Goal: Transaction & Acquisition: Purchase product/service

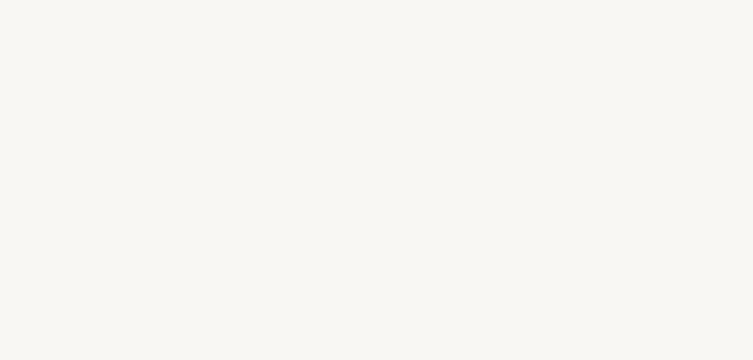
select select "FR"
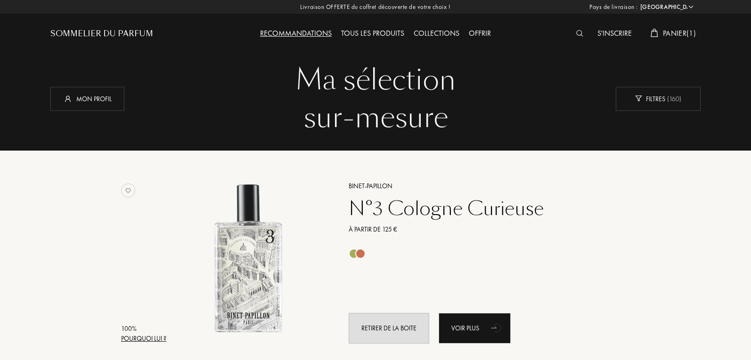
click at [695, 33] on span "Panier ( 1 )" at bounding box center [678, 33] width 33 height 10
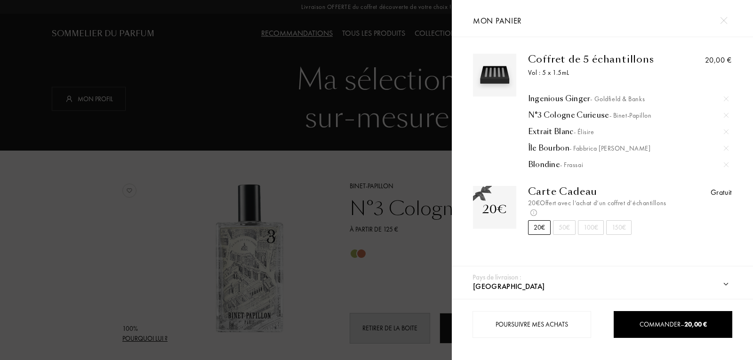
click at [389, 155] on div at bounding box center [226, 180] width 452 height 360
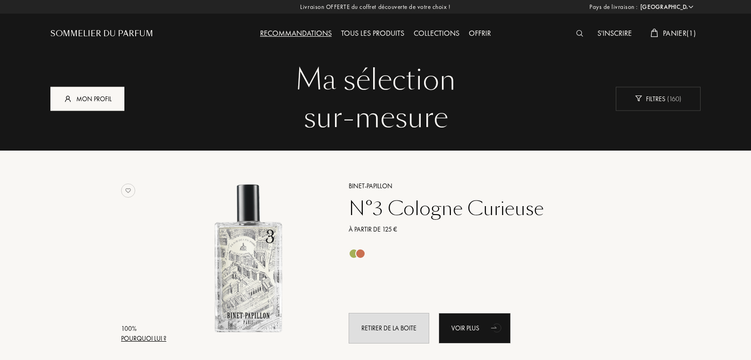
click at [109, 99] on div "Mon profil" at bounding box center [87, 99] width 74 height 24
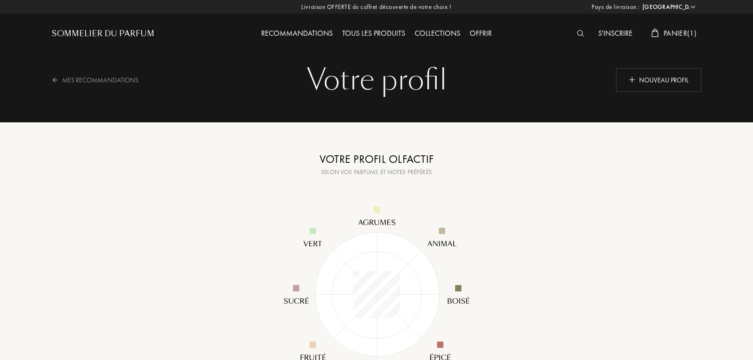
select select "FR"
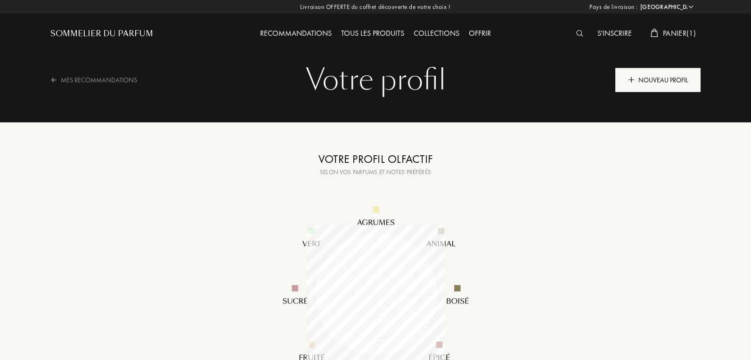
click at [666, 73] on div "Nouveau profil" at bounding box center [657, 80] width 85 height 24
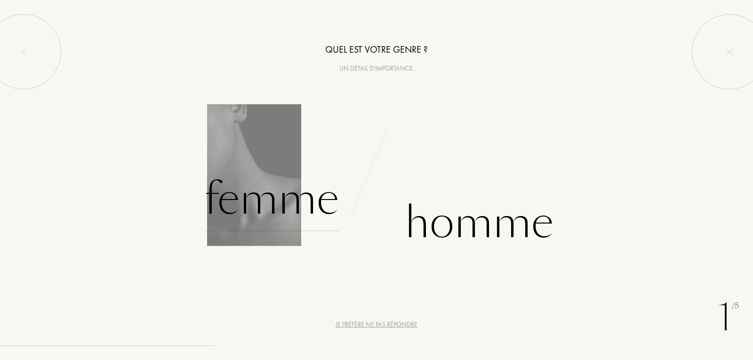
click at [280, 206] on div "Femme" at bounding box center [271, 200] width 135 height 64
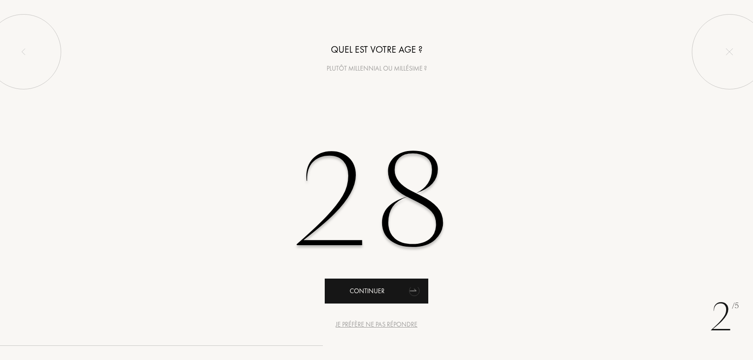
type input "28"
click at [409, 293] on icon "animation" at bounding box center [414, 291] width 10 height 9
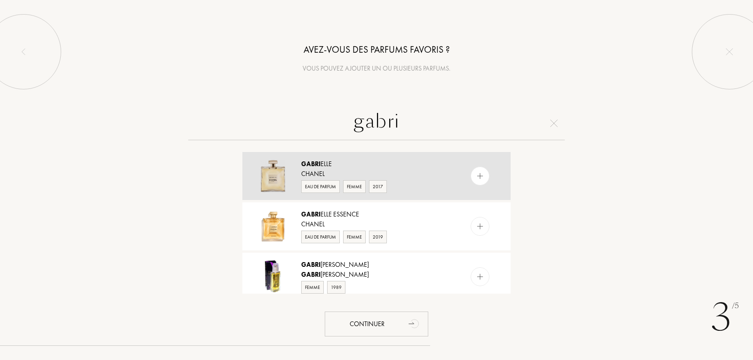
type input "gabri"
click at [481, 175] on img at bounding box center [480, 176] width 9 height 9
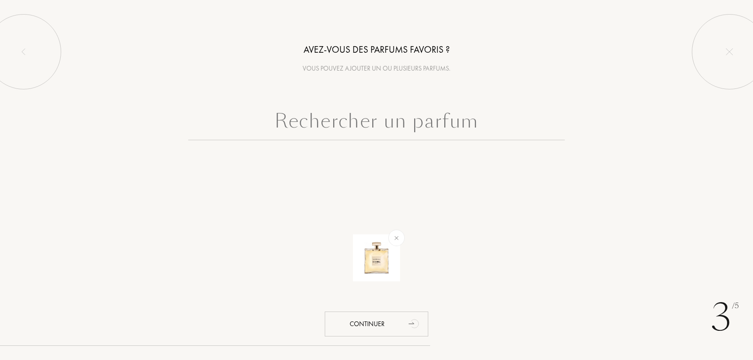
click at [444, 124] on input "text" at bounding box center [376, 123] width 377 height 34
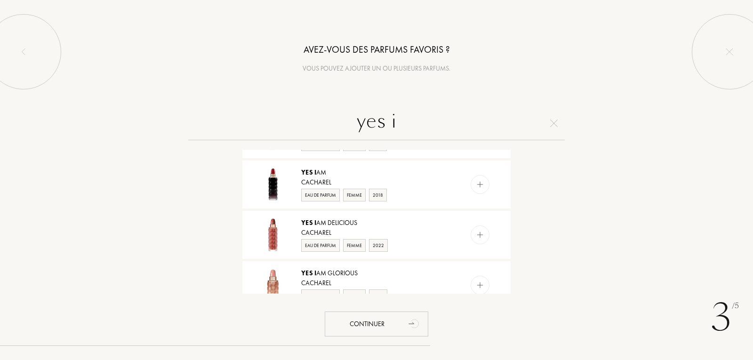
scroll to position [94, 0]
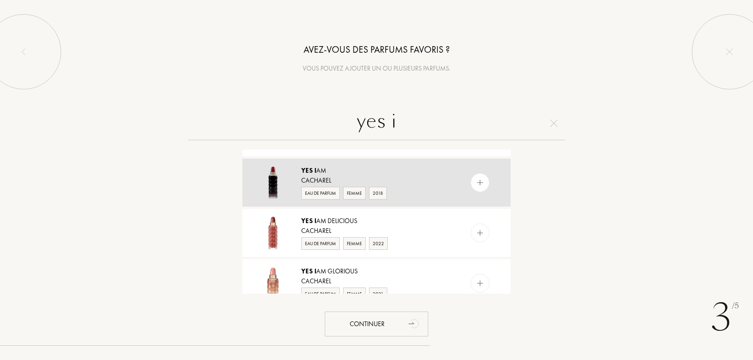
type input "yes i"
click at [476, 185] on img at bounding box center [480, 182] width 9 height 9
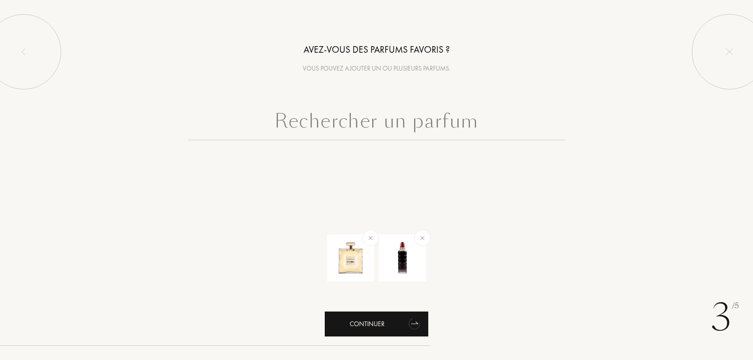
click at [380, 326] on div "Continuer" at bounding box center [377, 324] width 104 height 25
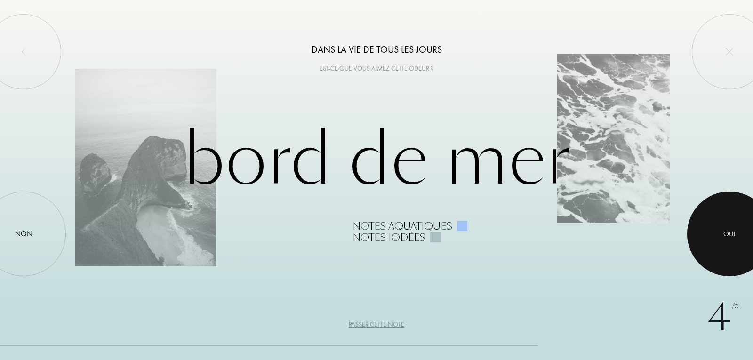
click at [706, 234] on div at bounding box center [729, 234] width 85 height 85
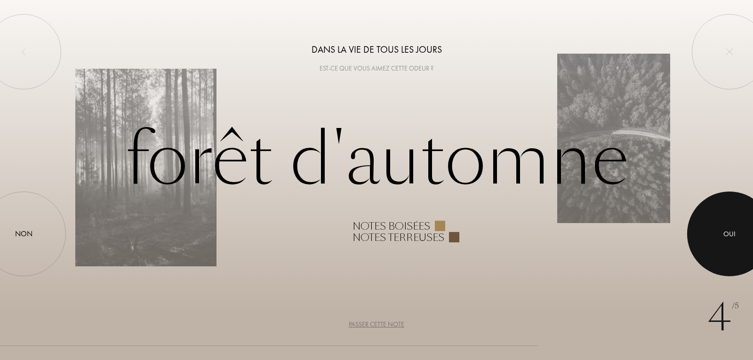
click at [729, 229] on div "Oui" at bounding box center [730, 234] width 12 height 11
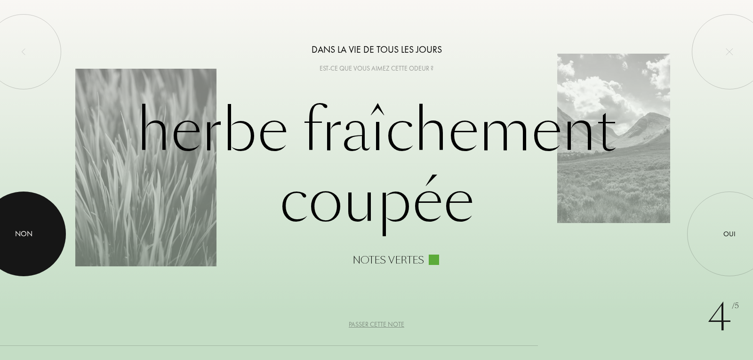
click at [31, 233] on div "Non" at bounding box center [23, 233] width 17 height 11
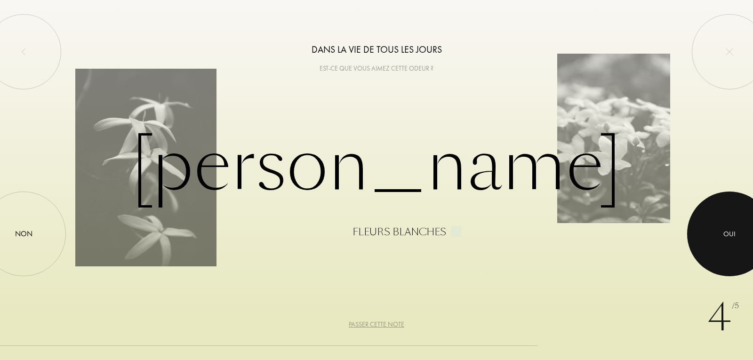
click at [713, 234] on div at bounding box center [729, 234] width 85 height 85
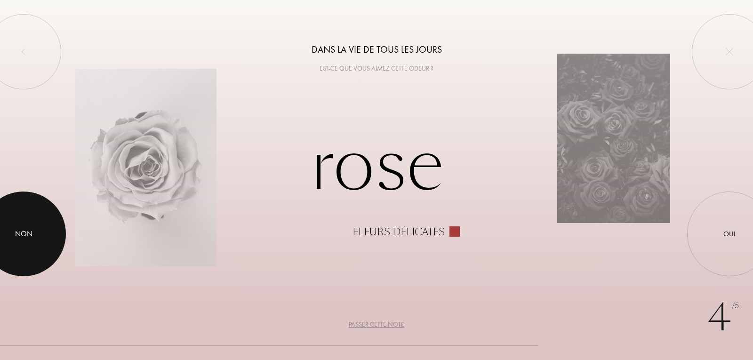
click at [48, 234] on div at bounding box center [23, 234] width 85 height 85
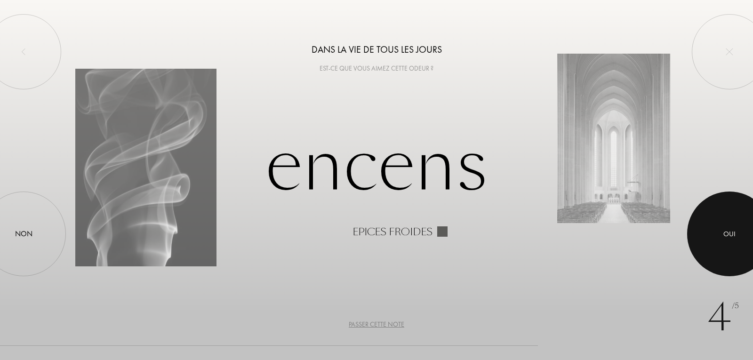
click at [748, 232] on div at bounding box center [729, 234] width 85 height 85
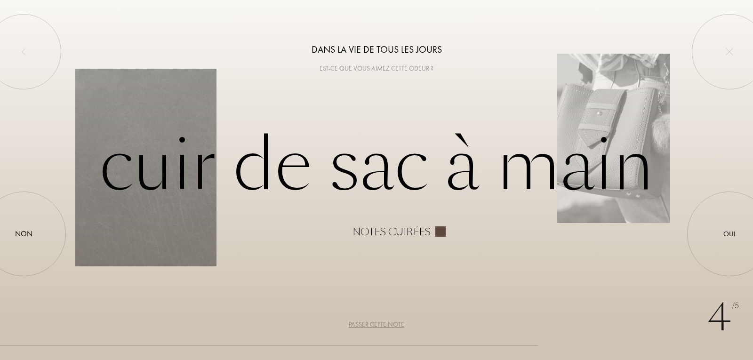
click at [391, 327] on div "Passer cette note" at bounding box center [377, 325] width 56 height 10
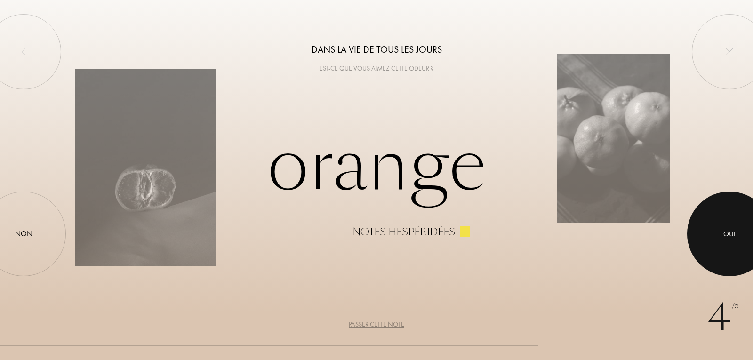
click at [718, 238] on div at bounding box center [729, 234] width 85 height 85
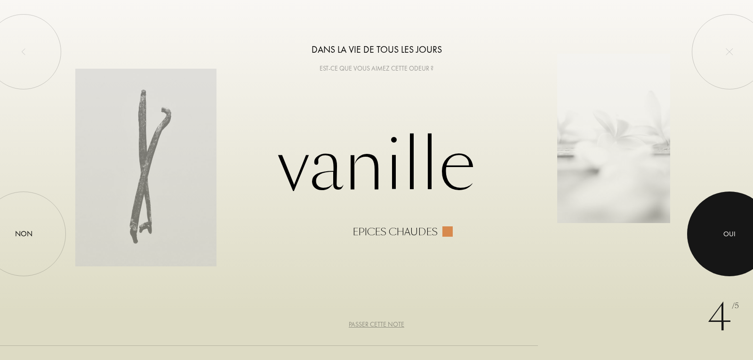
click at [729, 236] on div "Oui" at bounding box center [730, 234] width 12 height 11
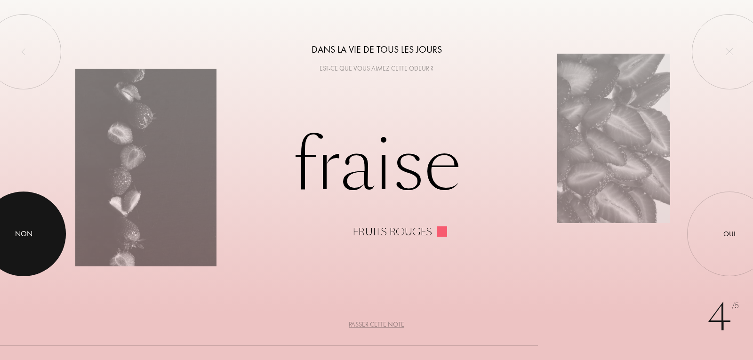
click at [43, 221] on div at bounding box center [23, 234] width 85 height 85
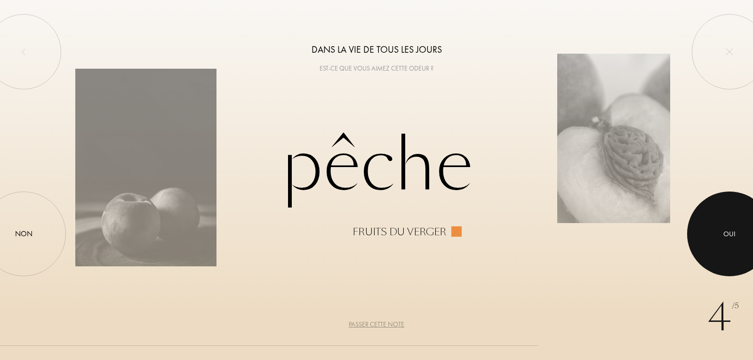
click at [725, 206] on div at bounding box center [729, 234] width 85 height 85
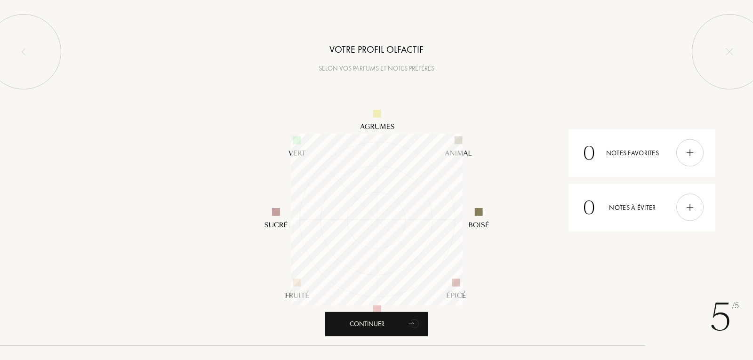
scroll to position [172, 172]
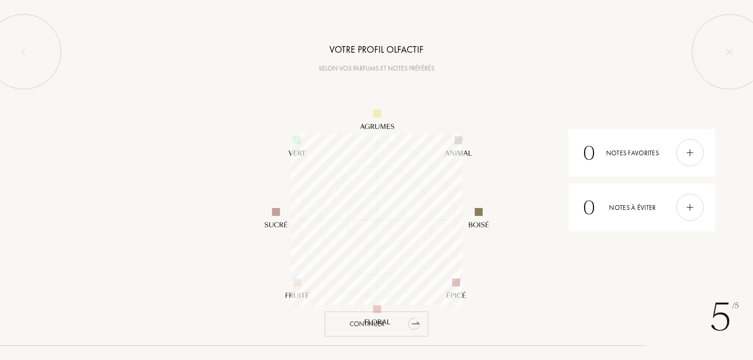
click at [398, 331] on div "Continuer" at bounding box center [377, 324] width 104 height 25
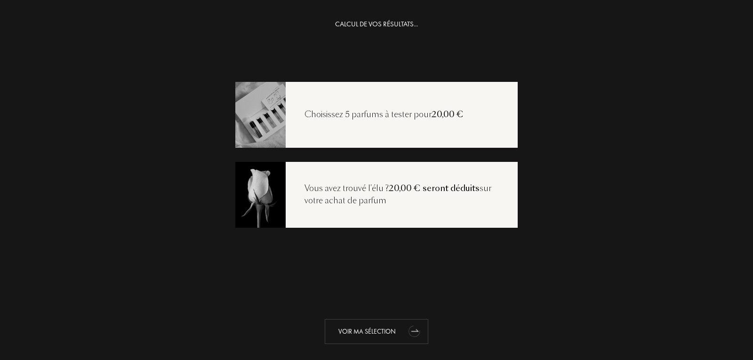
click at [407, 323] on icon "animation" at bounding box center [414, 331] width 19 height 19
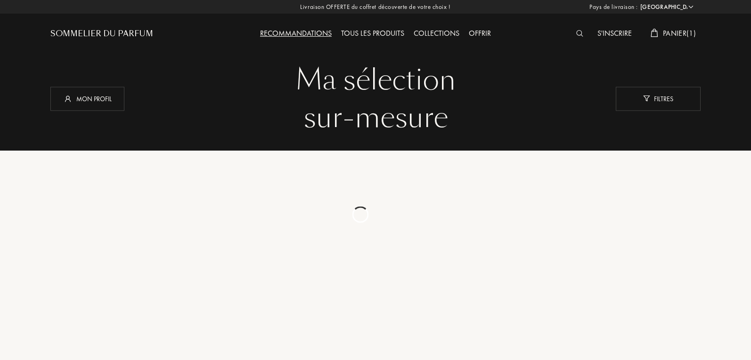
select select "FR"
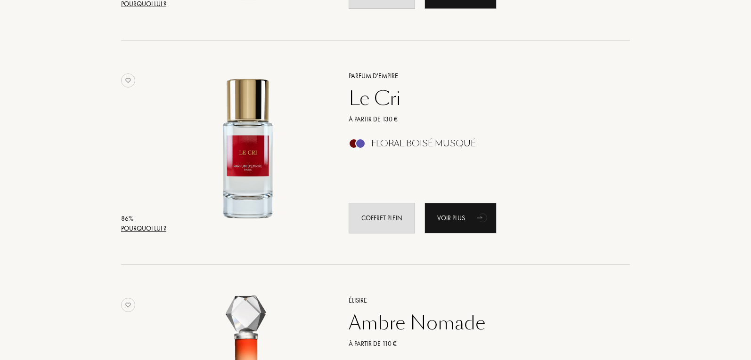
scroll to position [1460, 0]
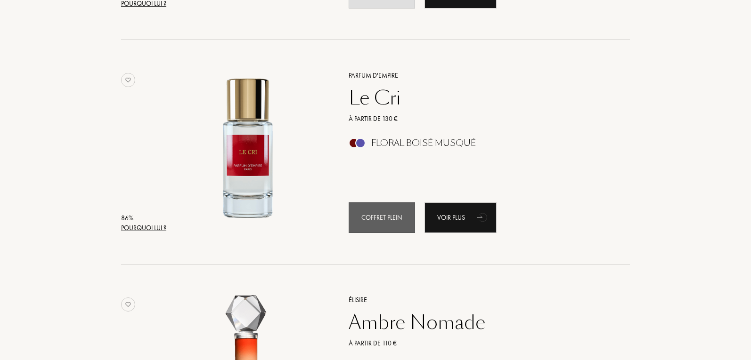
click at [389, 218] on div "Coffret plein" at bounding box center [381, 217] width 66 height 31
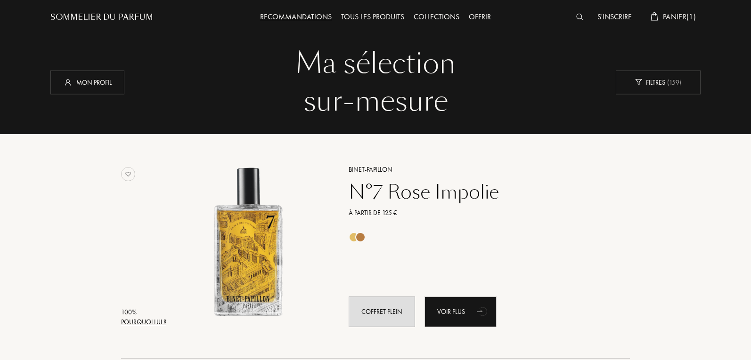
scroll to position [0, 0]
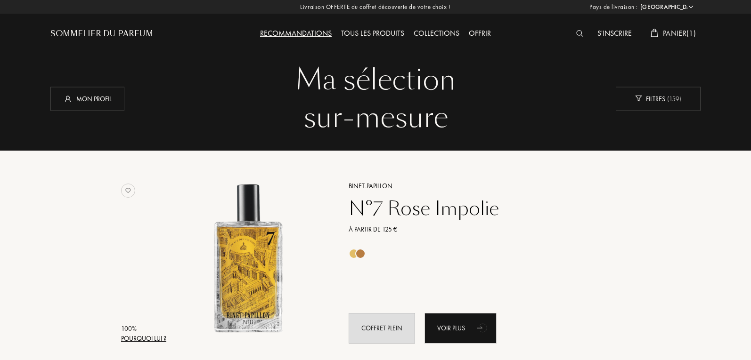
click at [660, 34] on div "Panier ( 1 )" at bounding box center [673, 34] width 55 height 12
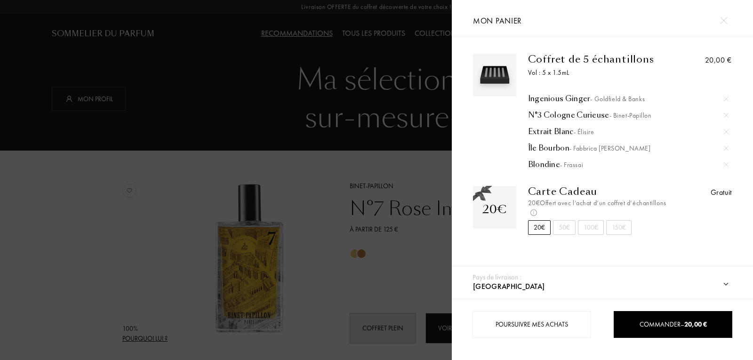
click at [385, 158] on div at bounding box center [226, 180] width 452 height 360
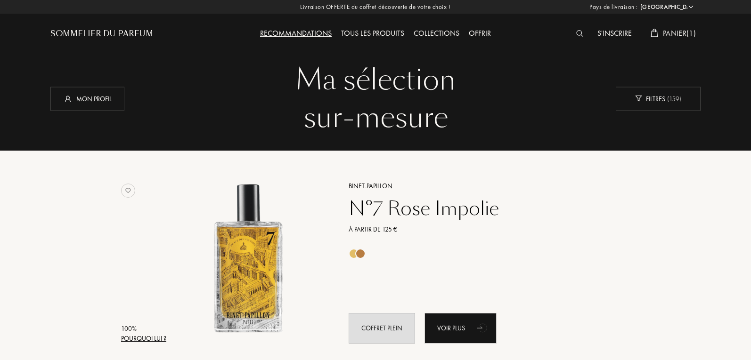
click at [685, 36] on span "Panier ( 1 )" at bounding box center [678, 33] width 33 height 10
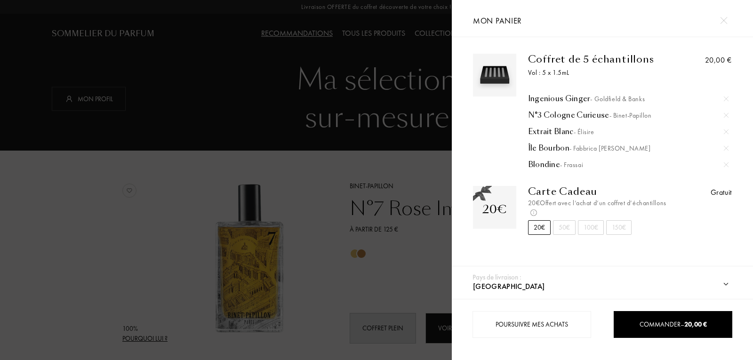
click at [727, 147] on img at bounding box center [726, 148] width 5 height 5
click at [723, 96] on div at bounding box center [726, 99] width 14 height 14
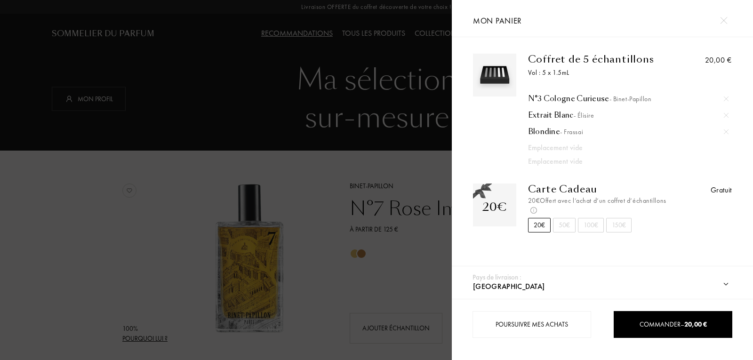
click at [724, 99] on img at bounding box center [726, 99] width 5 height 5
click at [725, 97] on img at bounding box center [726, 99] width 5 height 5
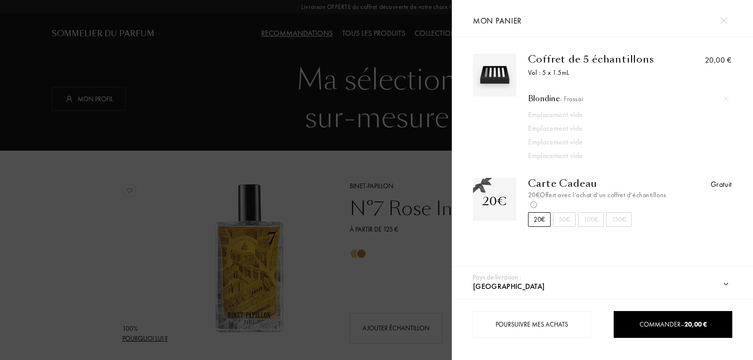
click at [726, 18] on img at bounding box center [723, 20] width 7 height 7
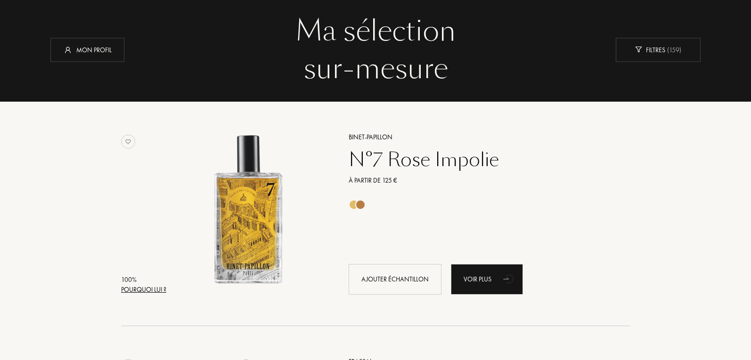
scroll to position [94, 0]
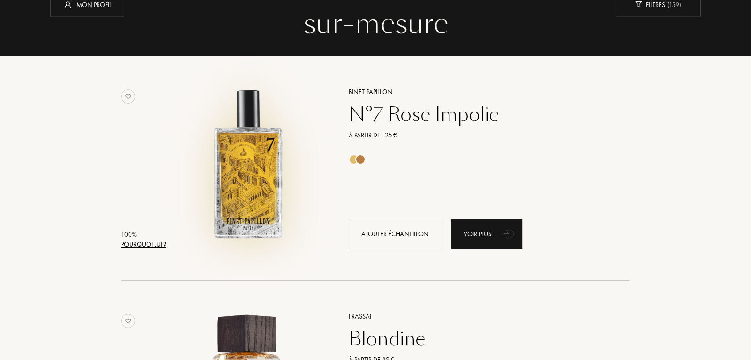
click at [268, 183] on img at bounding box center [248, 164] width 157 height 157
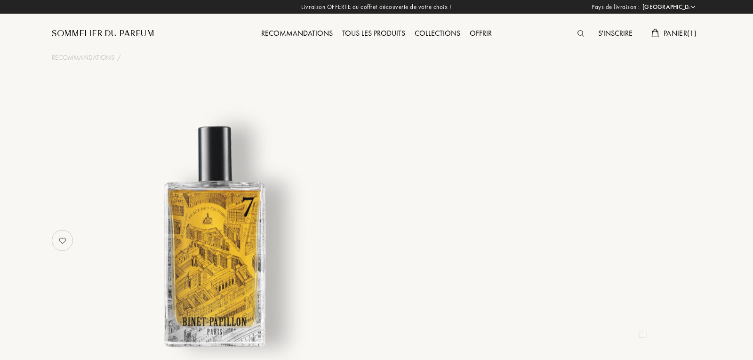
select select "FR"
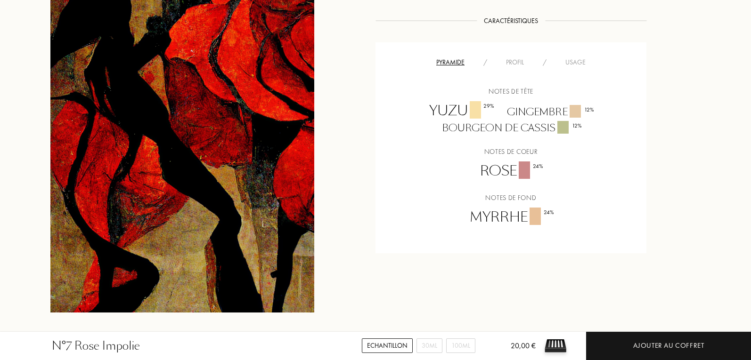
scroll to position [612, 0]
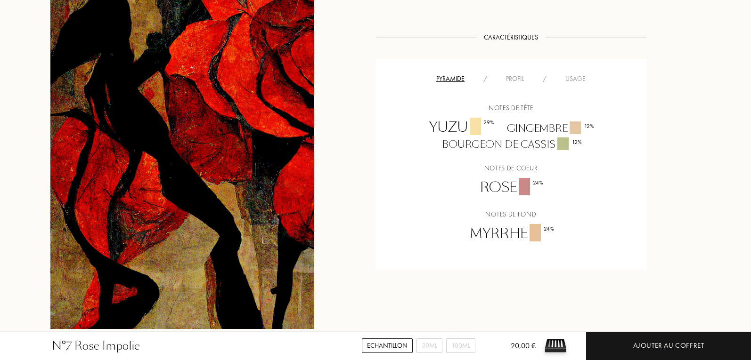
click at [513, 77] on div "Profil" at bounding box center [514, 79] width 37 height 10
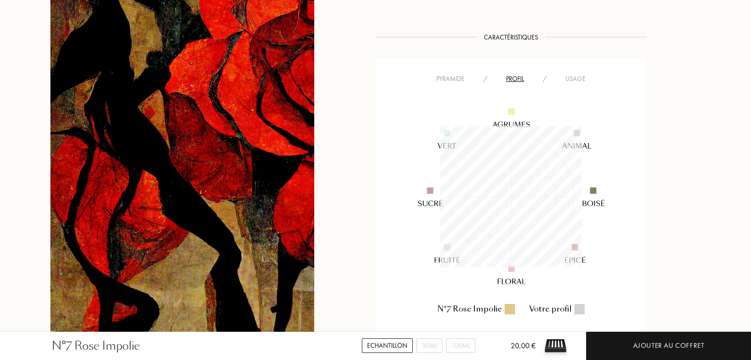
scroll to position [142, 142]
click at [581, 78] on div "Usage" at bounding box center [575, 79] width 39 height 10
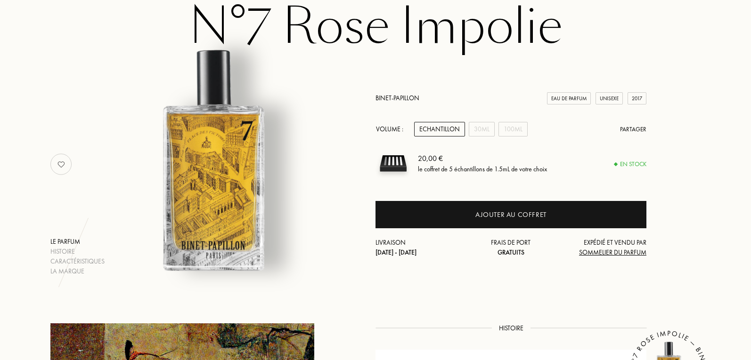
scroll to position [94, 0]
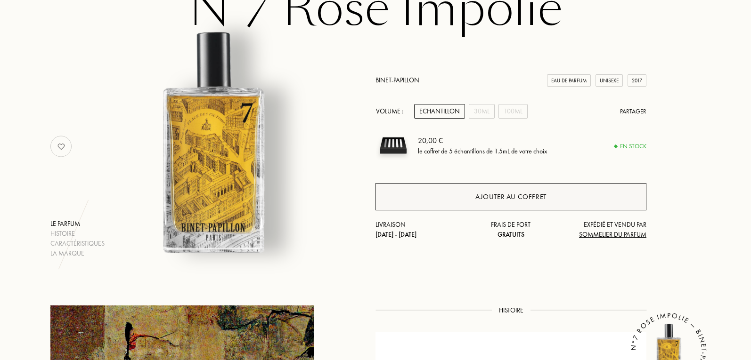
click at [525, 205] on div "Ajouter au coffret" at bounding box center [510, 196] width 271 height 27
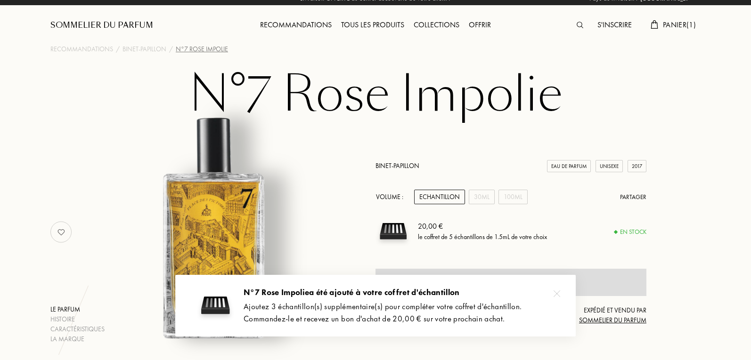
scroll to position [0, 0]
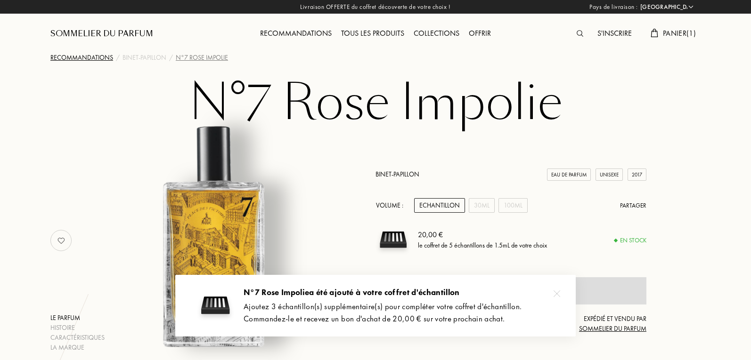
click at [99, 55] on div "Recommandations" at bounding box center [81, 58] width 63 height 10
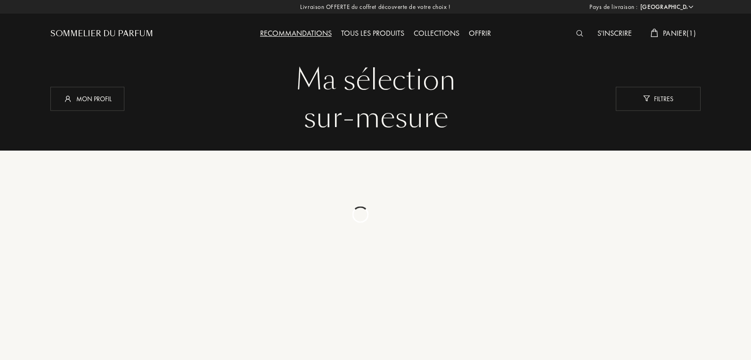
select select "FR"
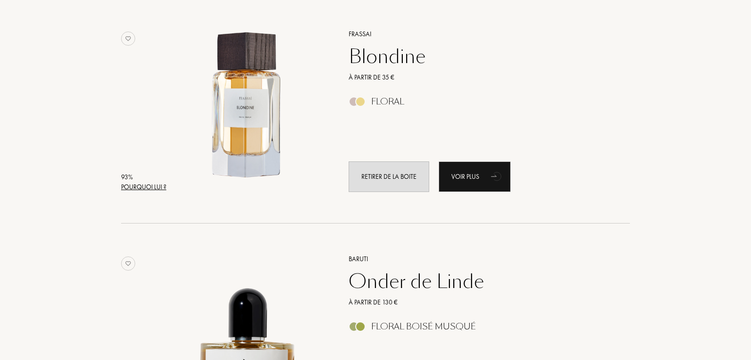
scroll to position [565, 0]
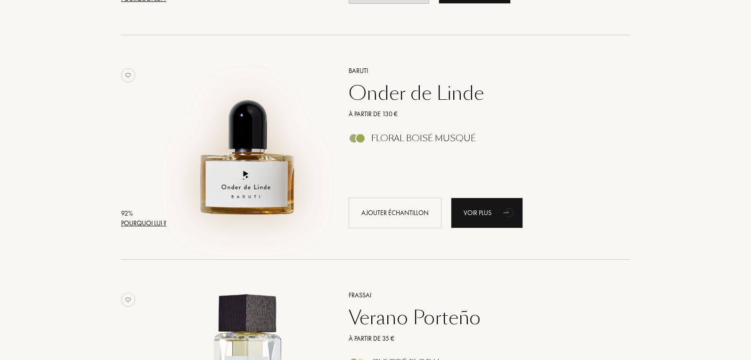
click at [253, 163] on img at bounding box center [248, 143] width 157 height 157
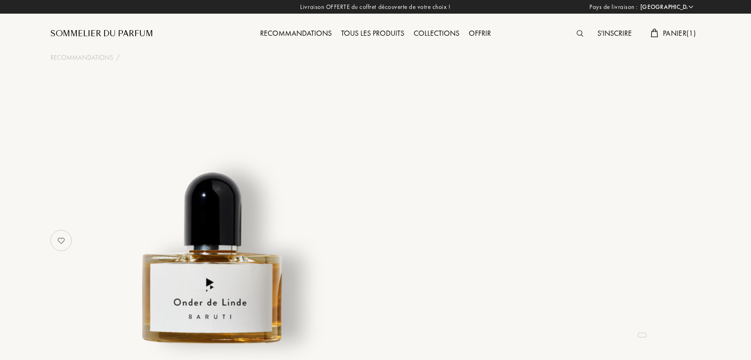
select select "FR"
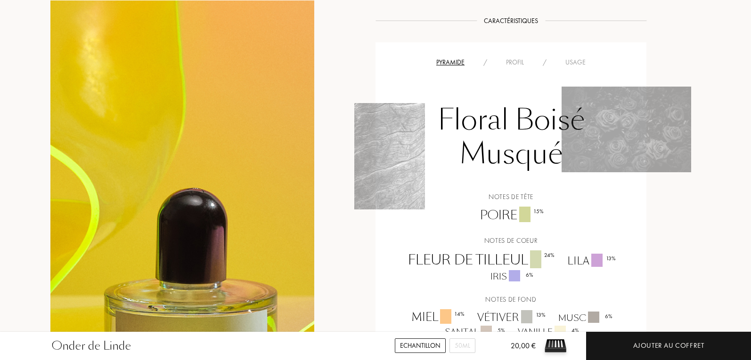
scroll to position [518, 0]
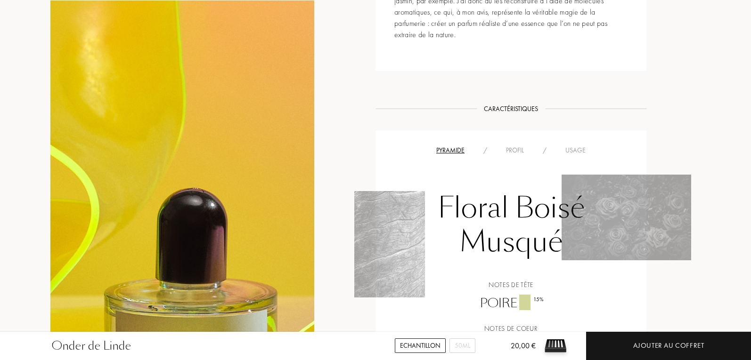
click at [520, 145] on div "Profil" at bounding box center [514, 150] width 37 height 10
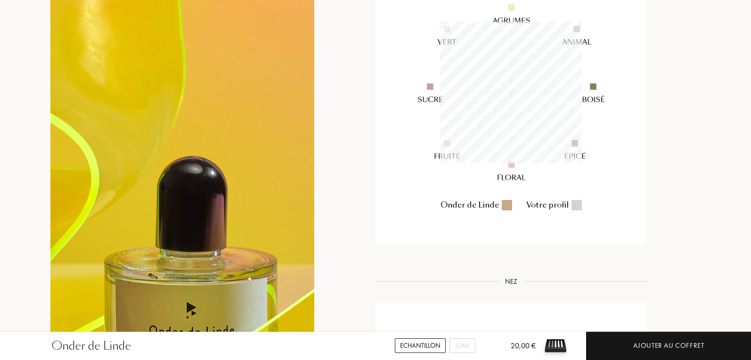
scroll to position [565, 0]
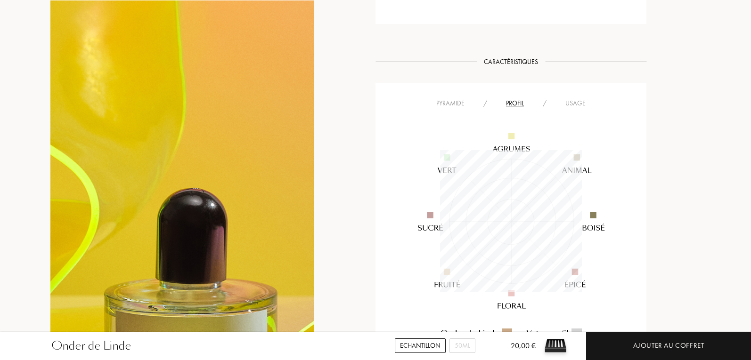
click at [566, 98] on div "Usage" at bounding box center [575, 103] width 39 height 10
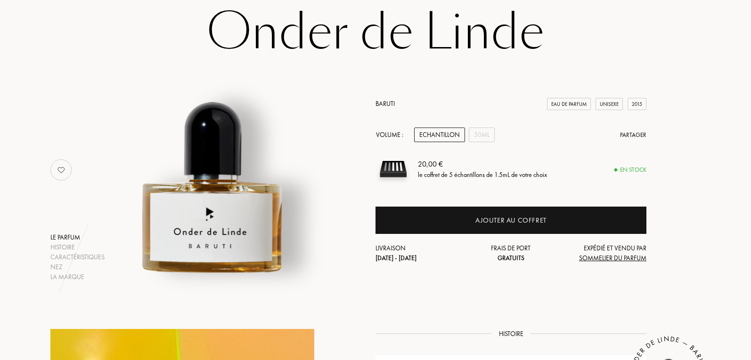
scroll to position [0, 0]
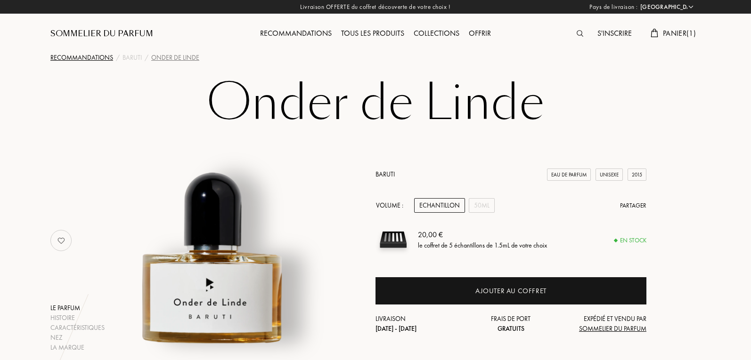
click at [88, 57] on div "Recommandations" at bounding box center [81, 58] width 63 height 10
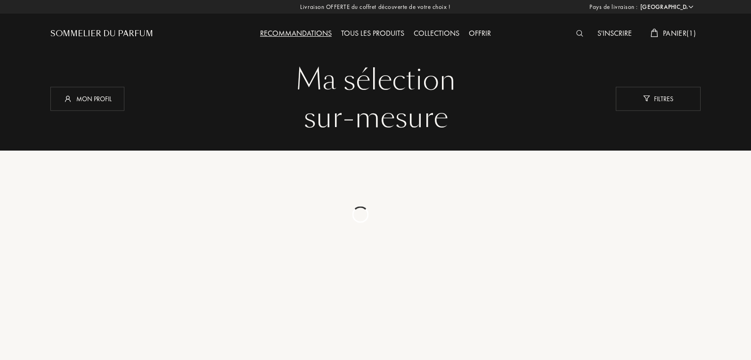
select select "FR"
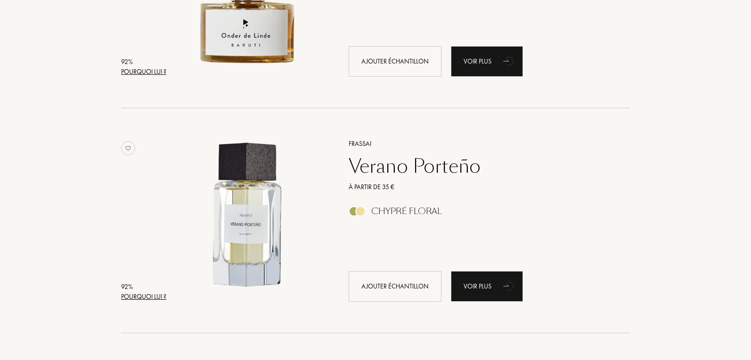
scroll to position [753, 0]
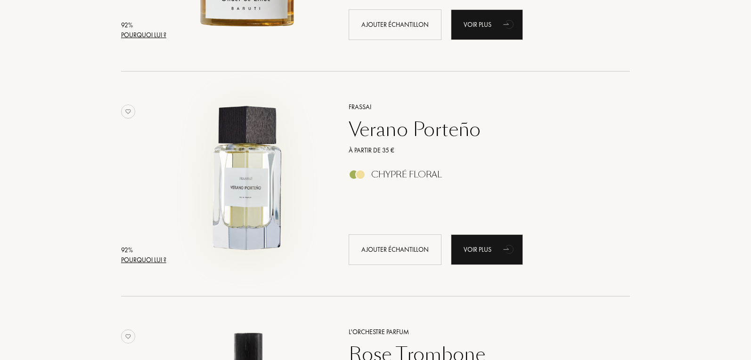
click at [255, 179] on img at bounding box center [248, 179] width 157 height 157
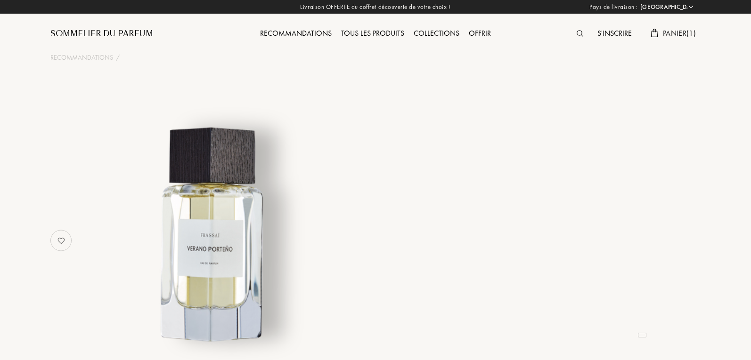
select select "FR"
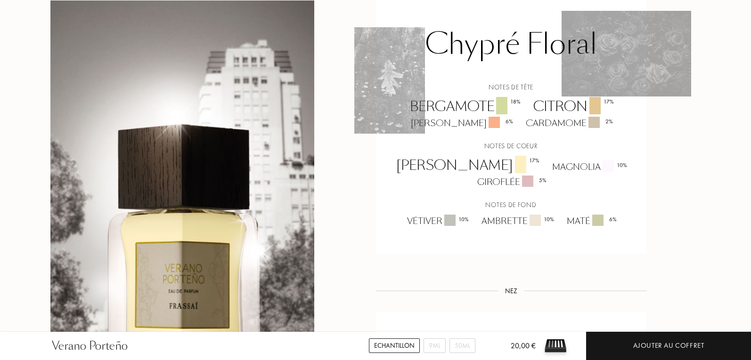
scroll to position [612, 0]
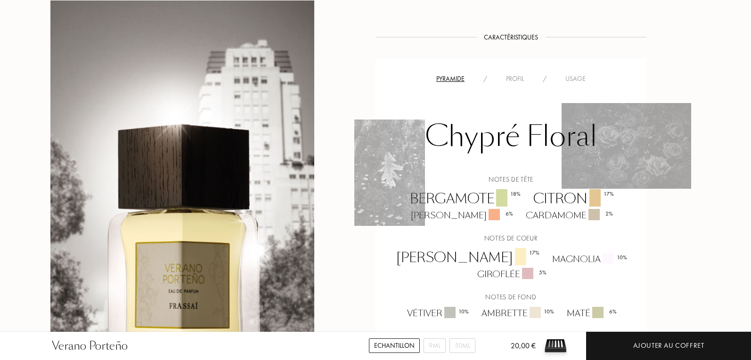
click at [506, 74] on div "Profil" at bounding box center [514, 79] width 37 height 10
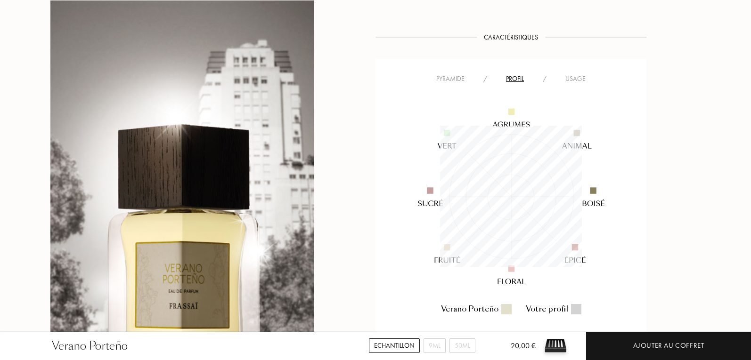
scroll to position [142, 142]
click at [575, 74] on div "Usage" at bounding box center [575, 79] width 39 height 10
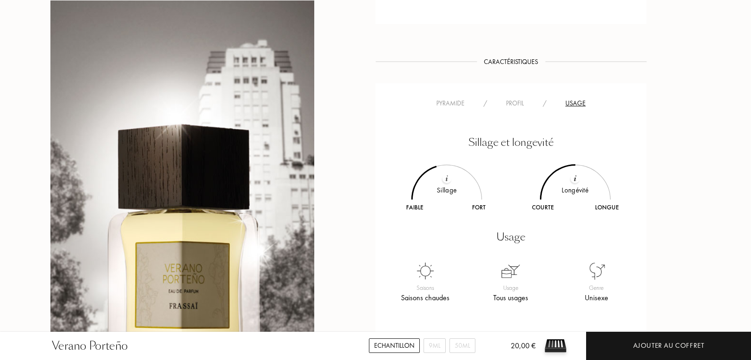
scroll to position [377, 0]
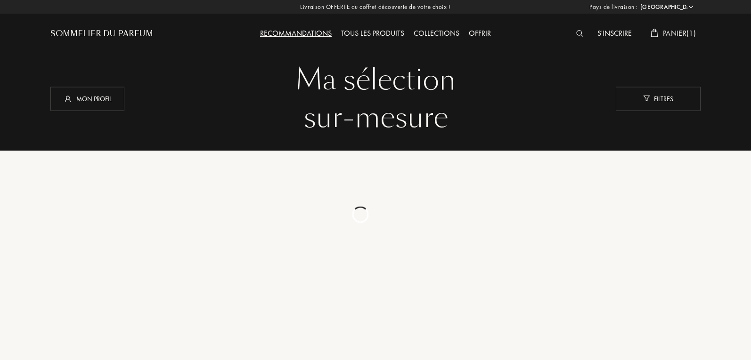
select select "FR"
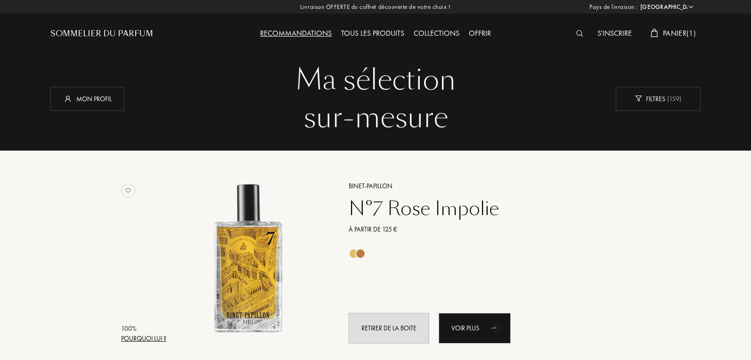
click at [664, 34] on span "Panier ( 1 )" at bounding box center [678, 33] width 33 height 10
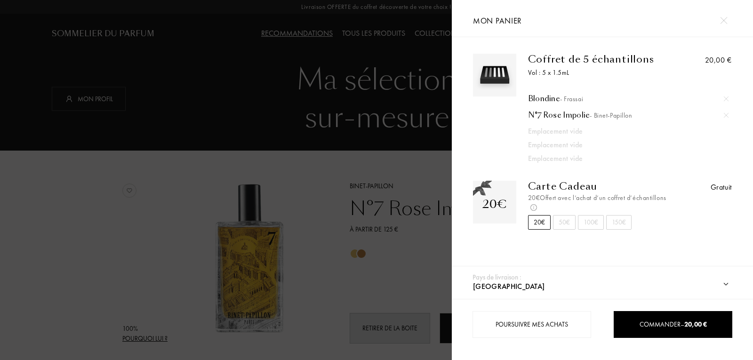
click at [55, 163] on div at bounding box center [226, 180] width 452 height 360
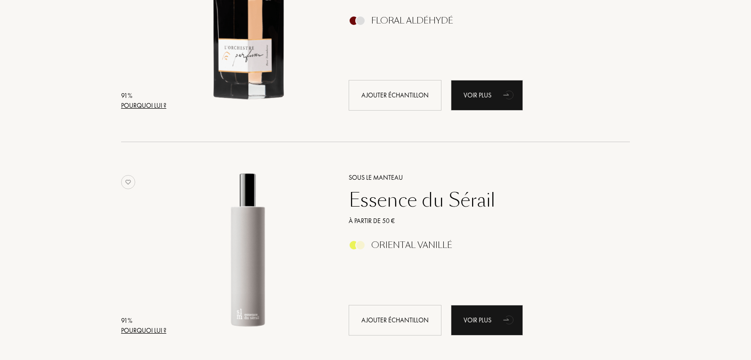
scroll to position [1177, 0]
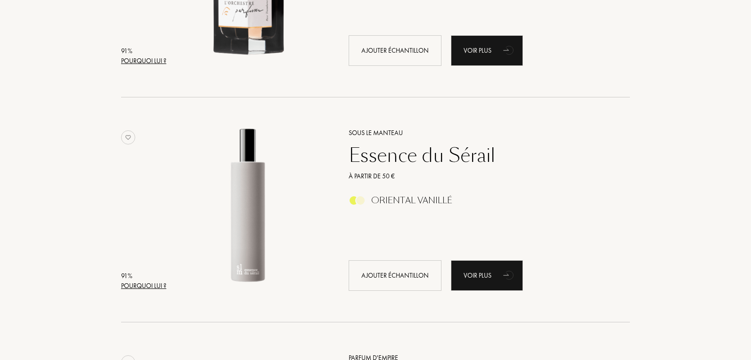
click at [471, 147] on div "Essence du Sérail" at bounding box center [478, 155] width 275 height 23
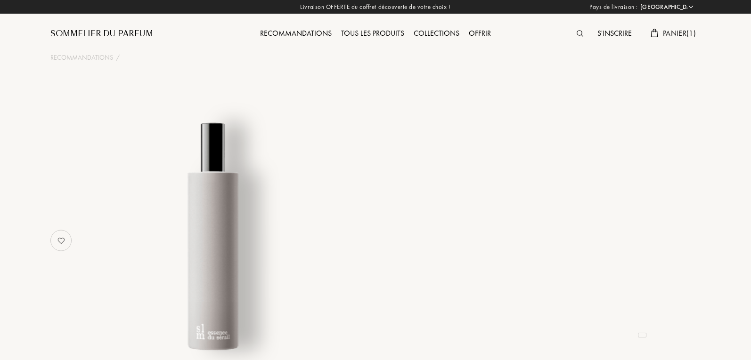
select select "FR"
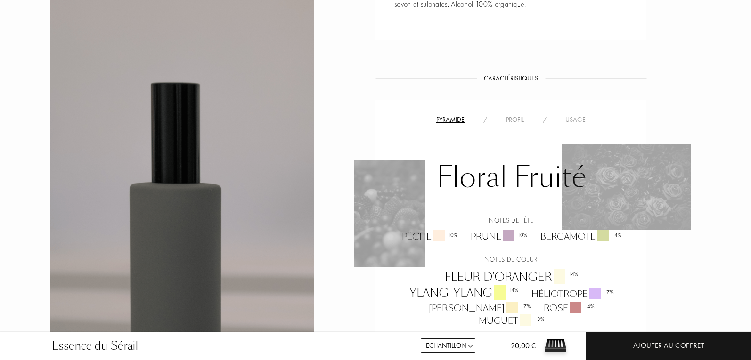
scroll to position [612, 0]
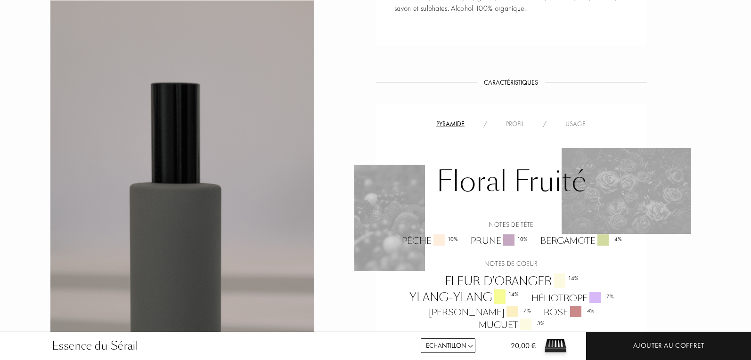
click at [524, 119] on div "Profil" at bounding box center [514, 124] width 37 height 10
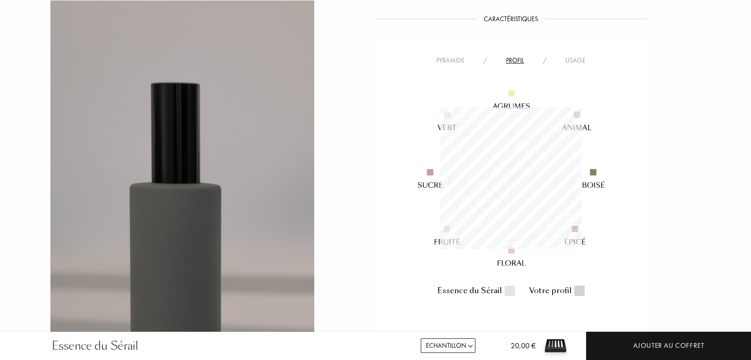
scroll to position [659, 0]
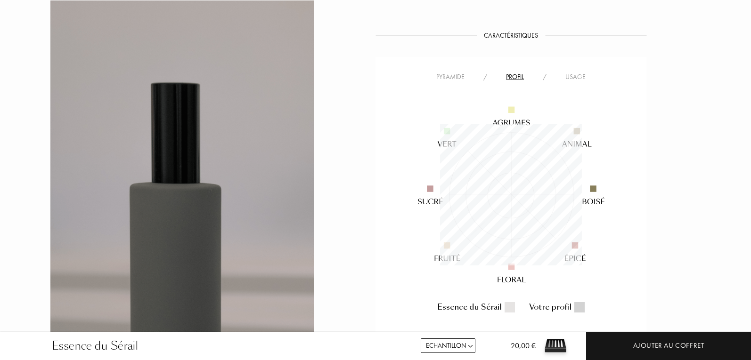
click at [574, 72] on div "Usage" at bounding box center [575, 77] width 39 height 10
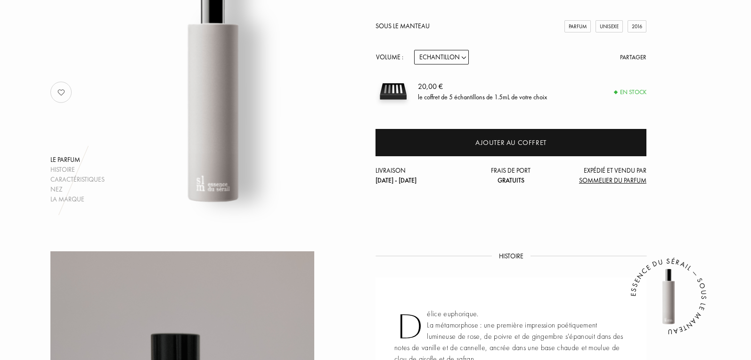
scroll to position [94, 0]
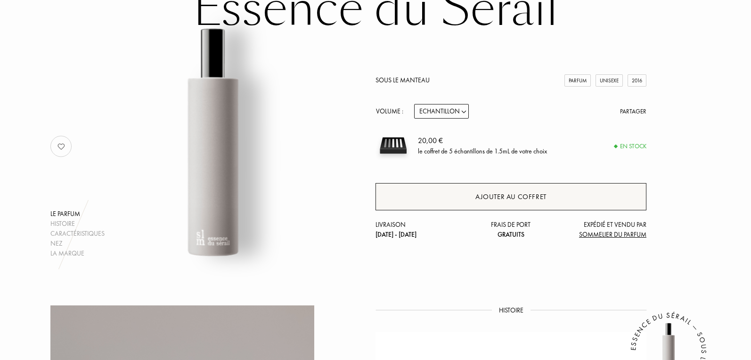
click at [461, 200] on div "Ajouter au coffret" at bounding box center [510, 196] width 271 height 27
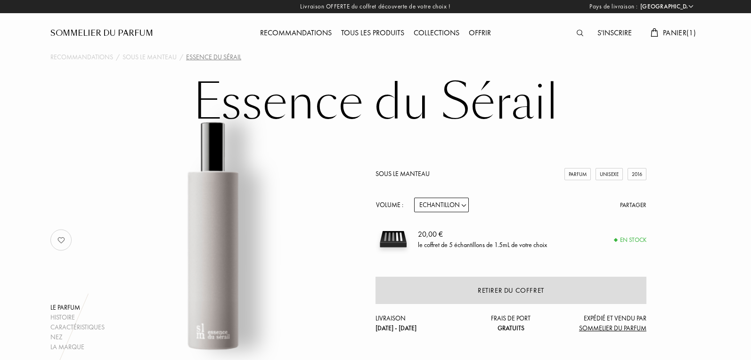
scroll to position [0, 0]
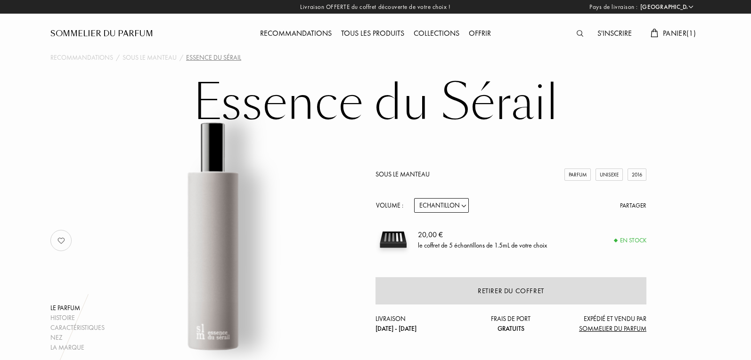
click at [677, 32] on span "Panier ( 1 )" at bounding box center [678, 33] width 33 height 10
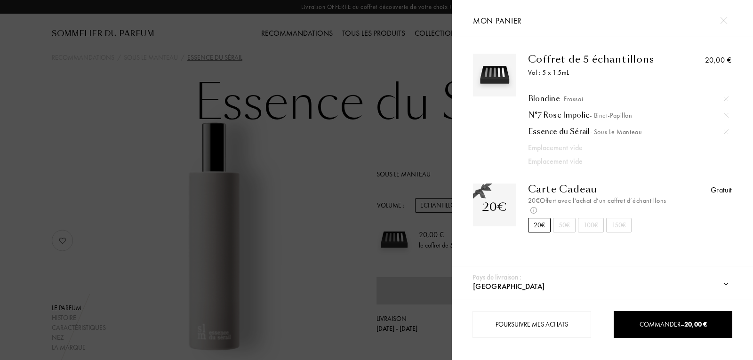
drag, startPoint x: 18, startPoint y: 65, endPoint x: 30, endPoint y: 65, distance: 11.8
click at [19, 65] on div at bounding box center [226, 180] width 452 height 360
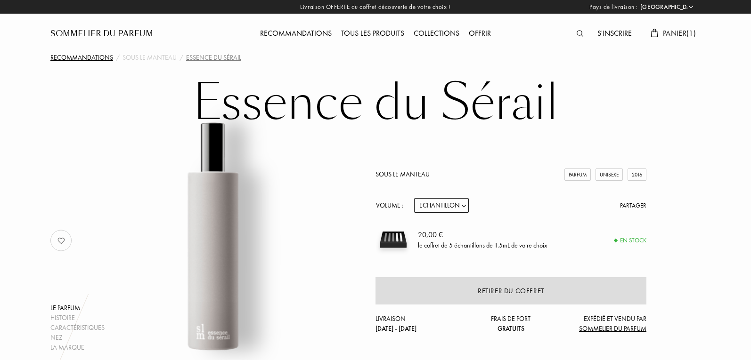
click at [103, 56] on div "Recommandations" at bounding box center [81, 58] width 63 height 10
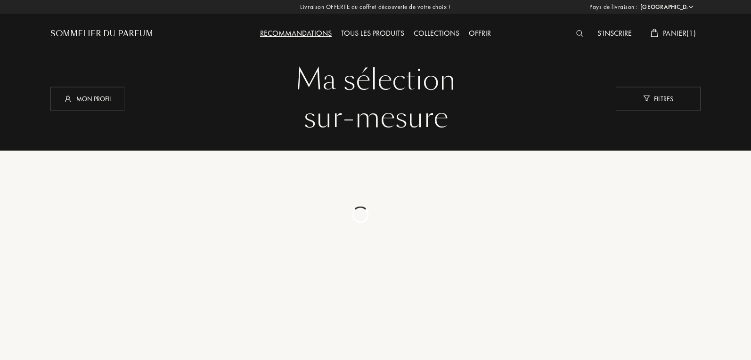
select select "FR"
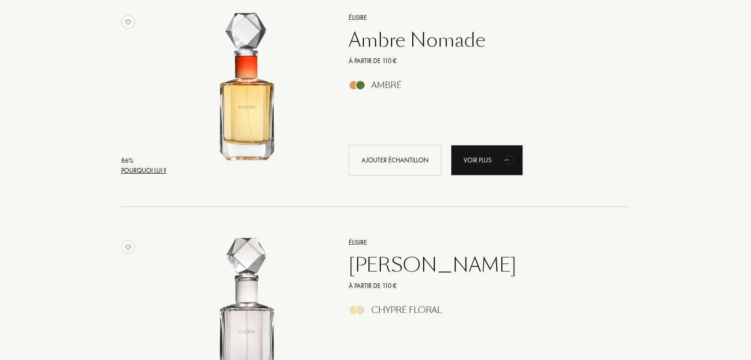
scroll to position [1460, 0]
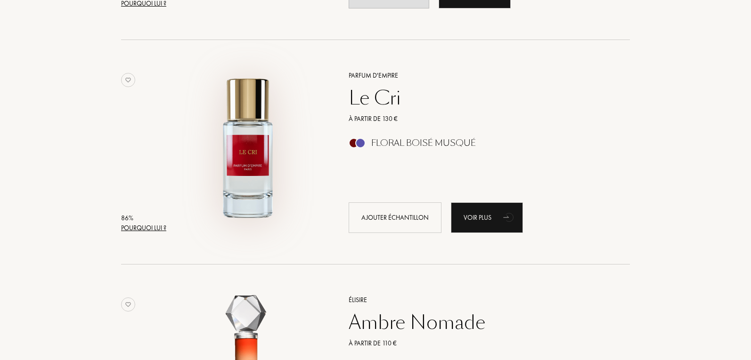
click at [252, 143] on img at bounding box center [248, 147] width 157 height 157
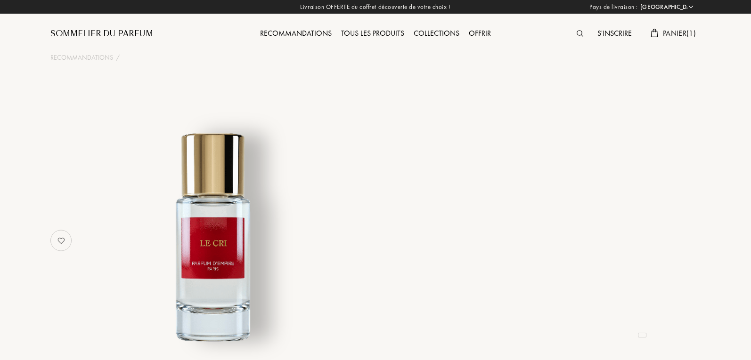
select select "FR"
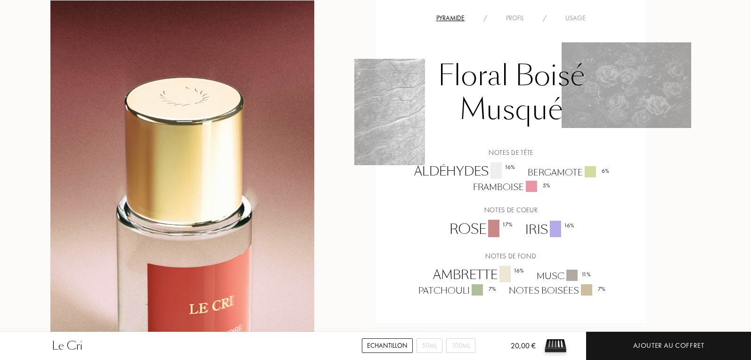
scroll to position [800, 0]
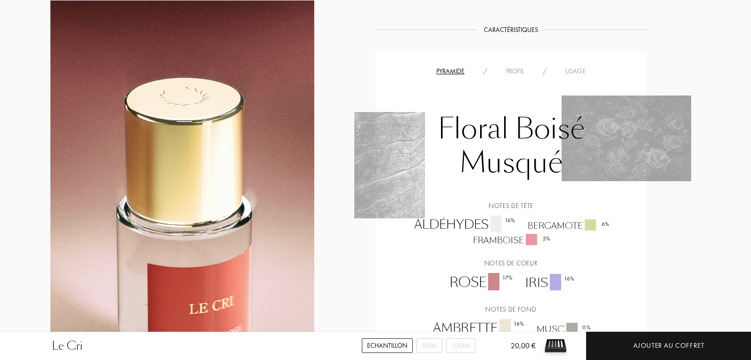
click at [519, 76] on div "Profil" at bounding box center [514, 71] width 37 height 10
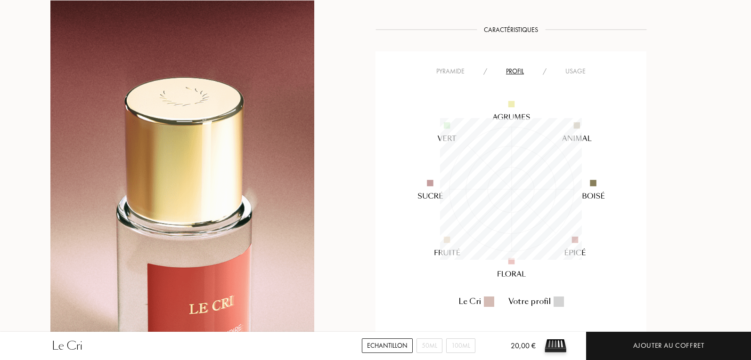
scroll to position [142, 142]
click at [574, 76] on div "Usage" at bounding box center [575, 71] width 39 height 10
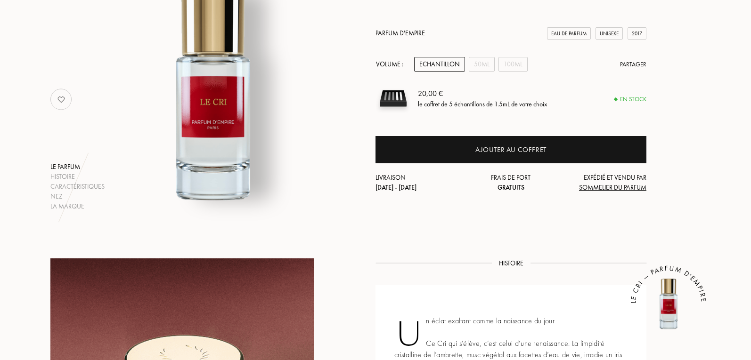
scroll to position [0, 0]
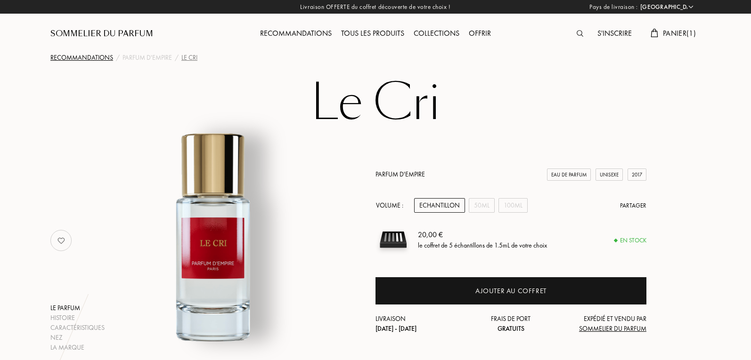
click at [70, 60] on div "Recommandations" at bounding box center [81, 58] width 63 height 10
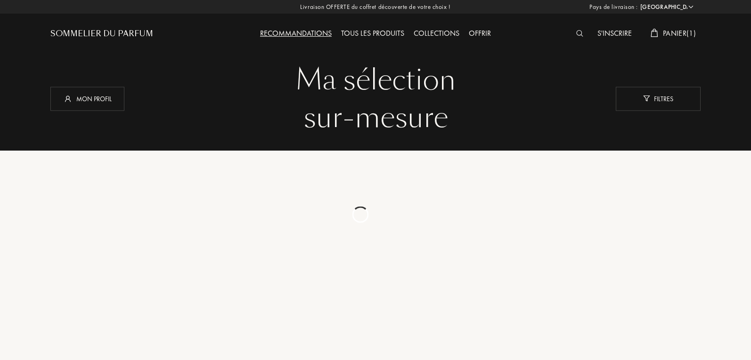
select select "FR"
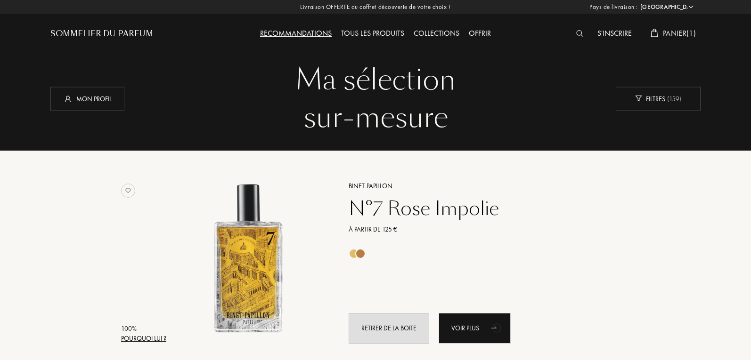
click at [677, 36] on span "Panier ( 1 )" at bounding box center [678, 33] width 33 height 10
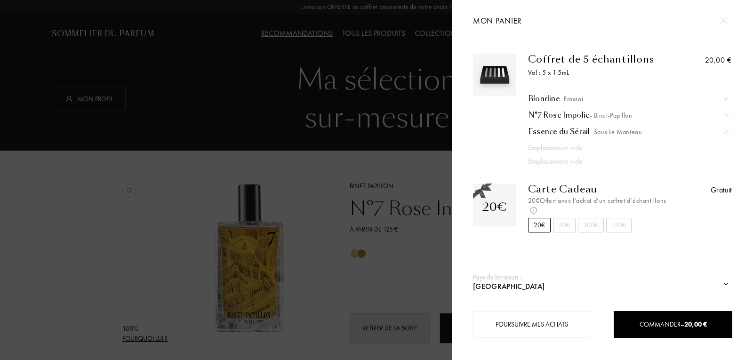
click at [333, 150] on div at bounding box center [226, 180] width 452 height 360
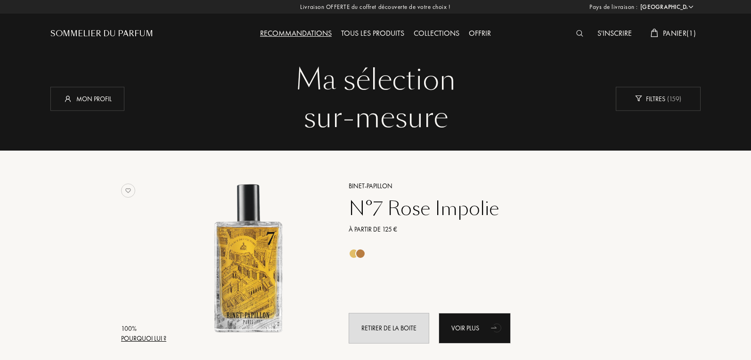
click at [74, 96] on div "Pays de livraison : Afghanistan Afrique du Sud Albanie Algérie Allemagne Andorr…" at bounding box center [373, 180] width 753 height 360
click at [89, 96] on div "Mon profil" at bounding box center [87, 99] width 74 height 24
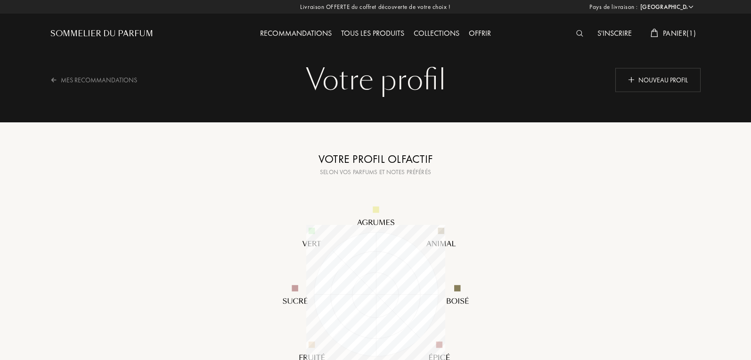
select select "FR"
click at [124, 78] on div "Mes Recommandations" at bounding box center [99, 79] width 99 height 23
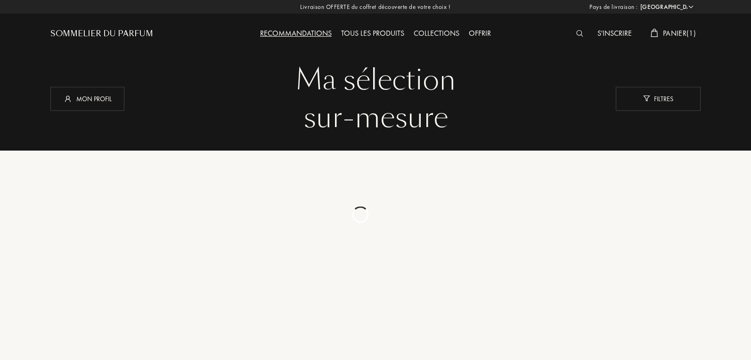
select select "FR"
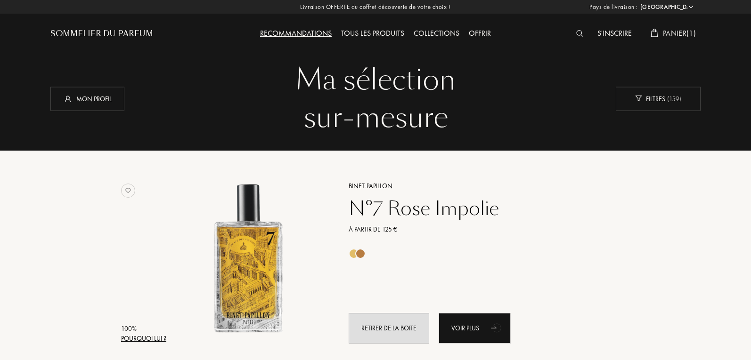
click at [687, 38] on span "Panier ( 1 )" at bounding box center [678, 33] width 33 height 10
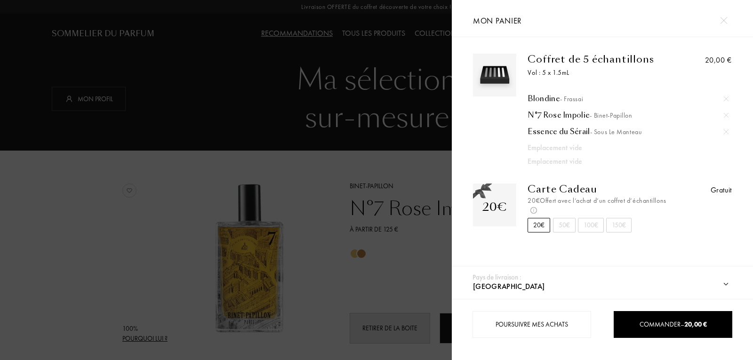
click at [401, 153] on div at bounding box center [226, 180] width 452 height 360
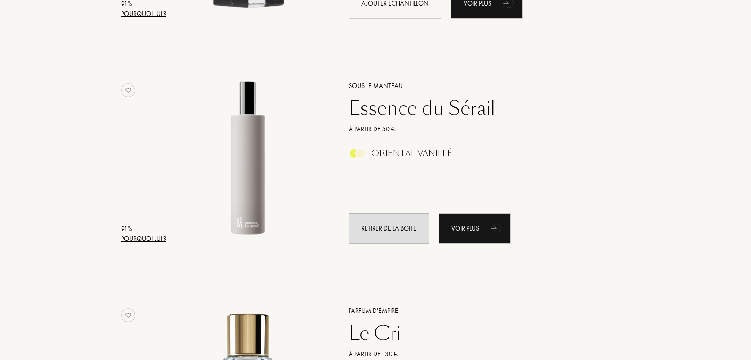
scroll to position [1083, 0]
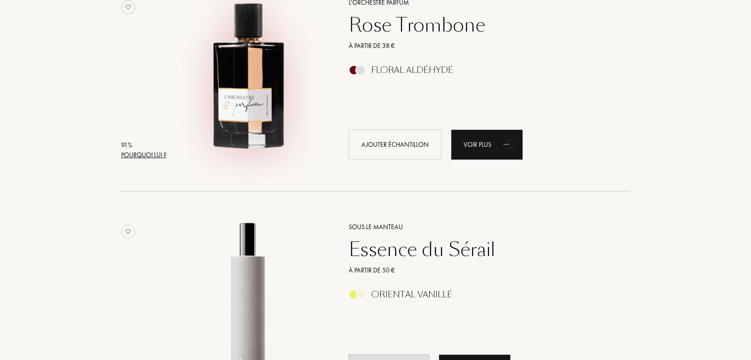
click at [257, 80] on img at bounding box center [248, 74] width 157 height 157
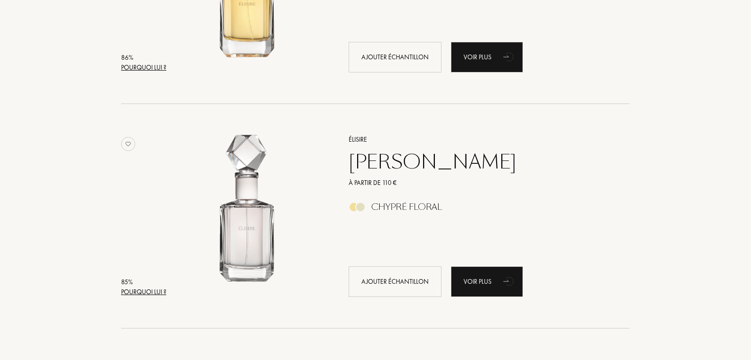
scroll to position [2025, 0]
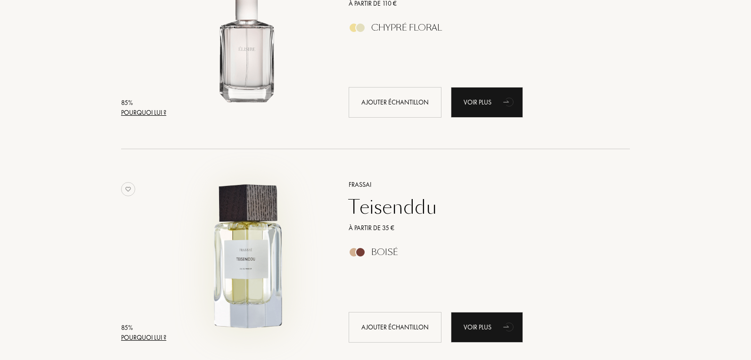
click at [262, 260] on img at bounding box center [248, 256] width 157 height 157
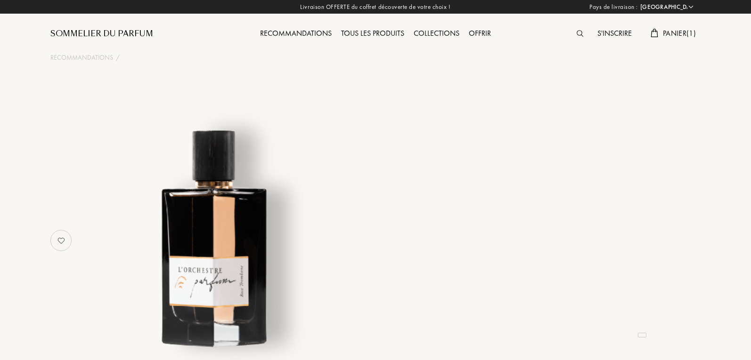
select select "FR"
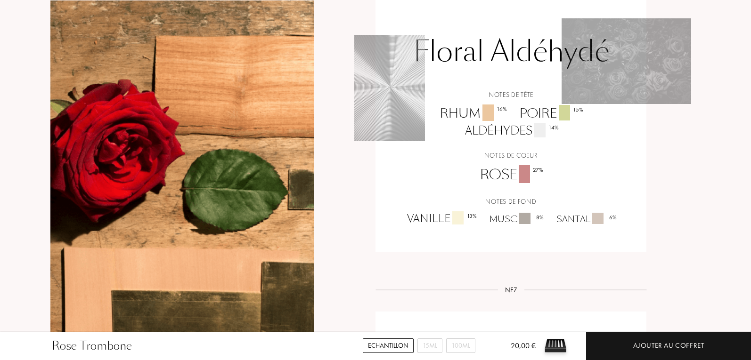
scroll to position [706, 0]
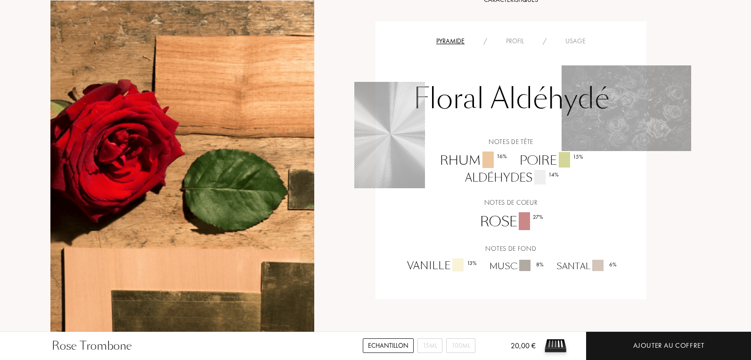
click at [518, 42] on div "Profil" at bounding box center [514, 41] width 37 height 10
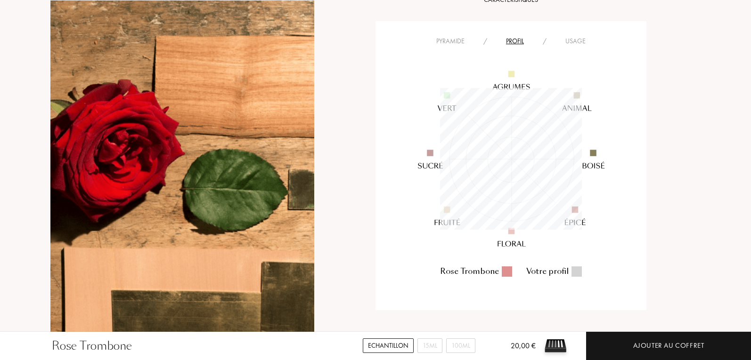
scroll to position [142, 142]
click at [580, 48] on img at bounding box center [510, 159] width 227 height 227
click at [580, 43] on div "Usage" at bounding box center [575, 41] width 39 height 10
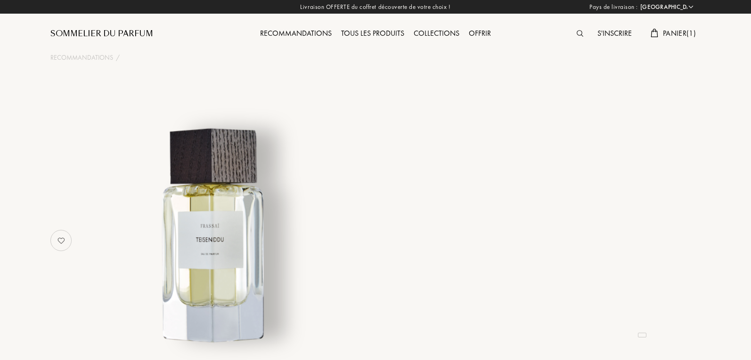
select select "FR"
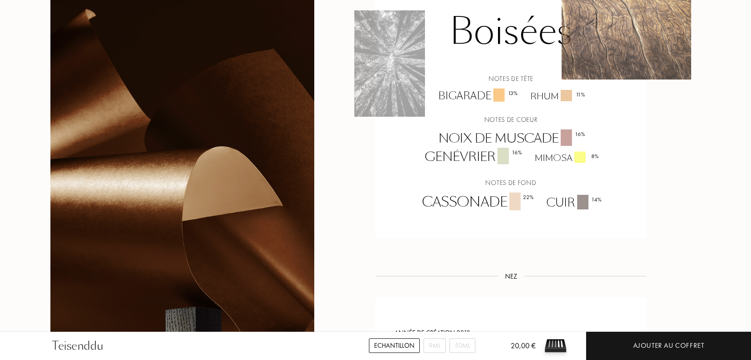
scroll to position [706, 0]
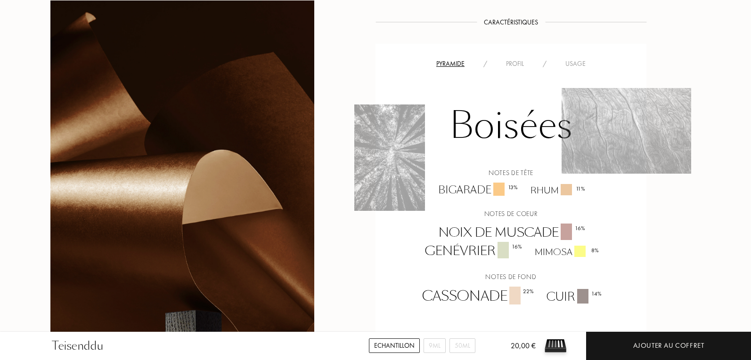
click at [520, 63] on div "Profil" at bounding box center [514, 64] width 37 height 10
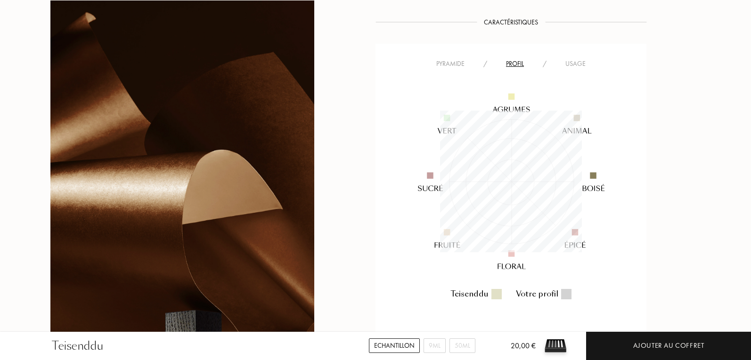
scroll to position [142, 142]
click at [571, 63] on div "Usage" at bounding box center [575, 64] width 39 height 10
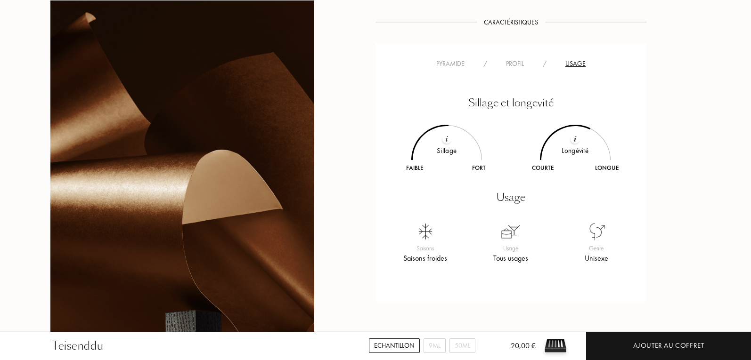
click at [507, 62] on div "Profil" at bounding box center [514, 64] width 37 height 10
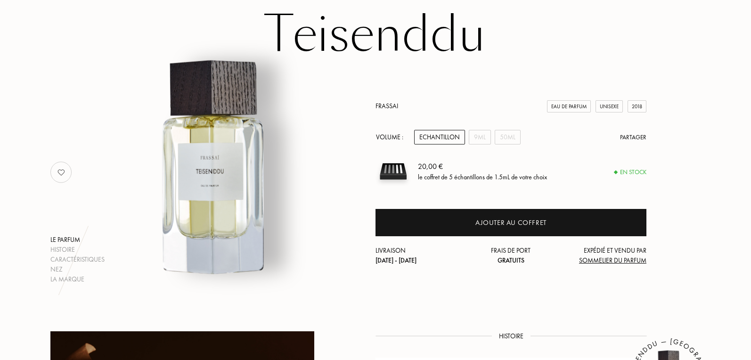
scroll to position [0, 0]
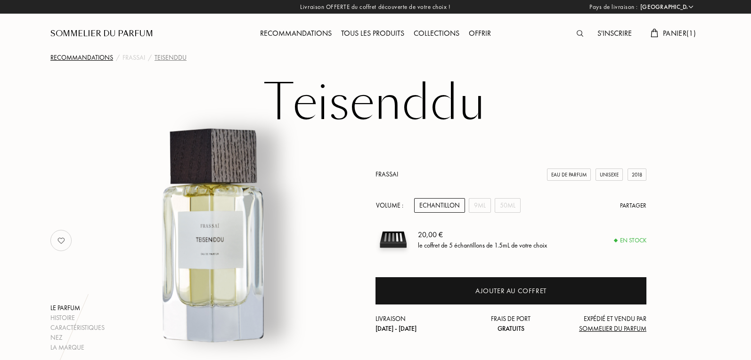
click at [88, 57] on div "Recommandations" at bounding box center [81, 58] width 63 height 10
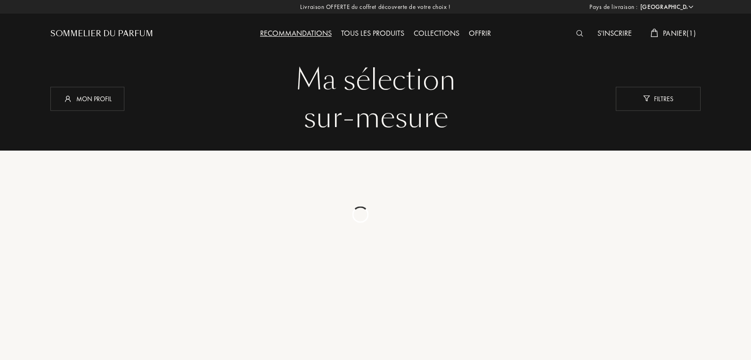
select select "FR"
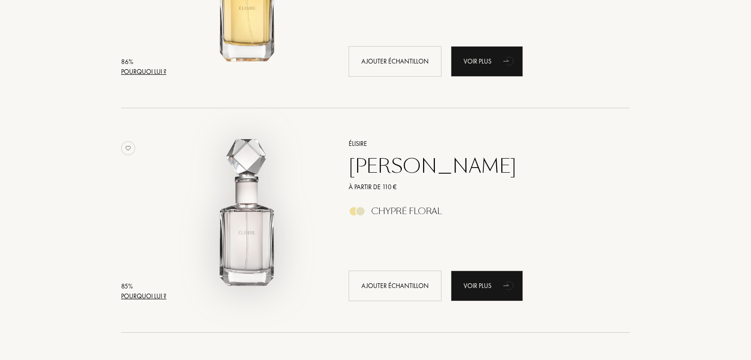
scroll to position [1836, 0]
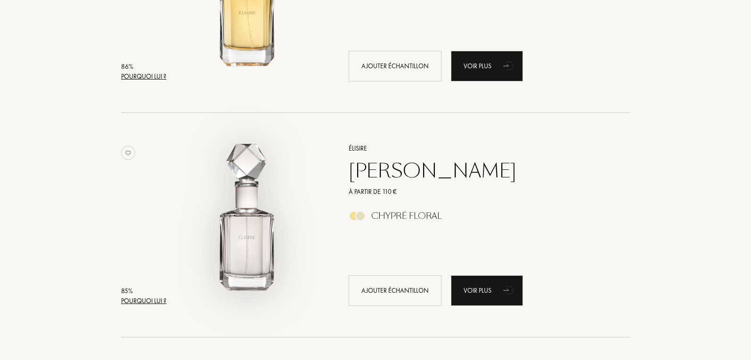
click at [256, 231] on img at bounding box center [248, 220] width 157 height 157
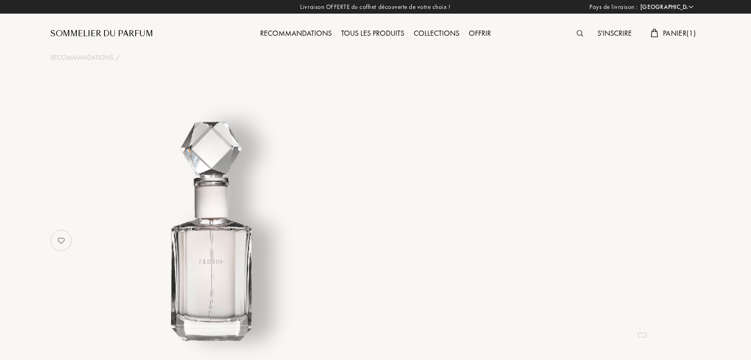
select select "FR"
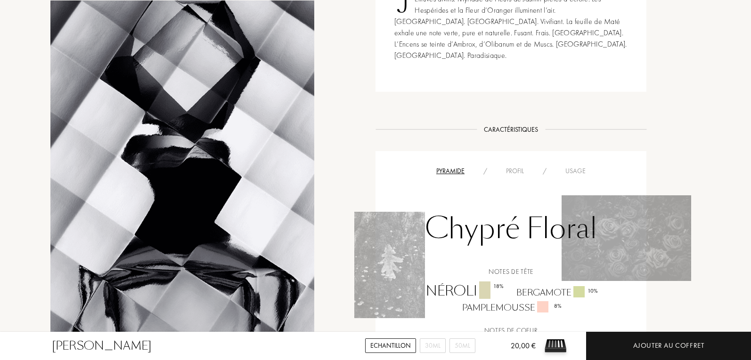
scroll to position [471, 0]
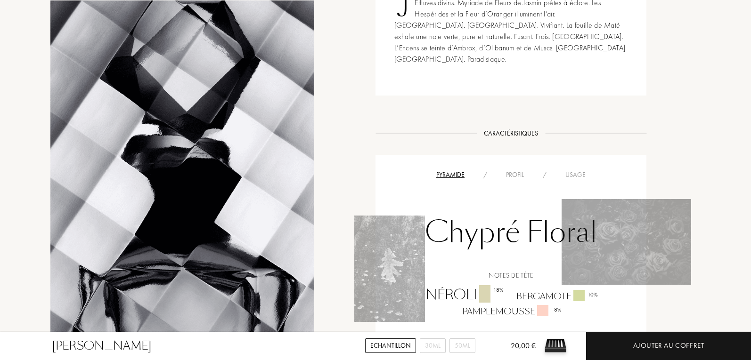
click at [522, 170] on div "Profil" at bounding box center [514, 175] width 37 height 10
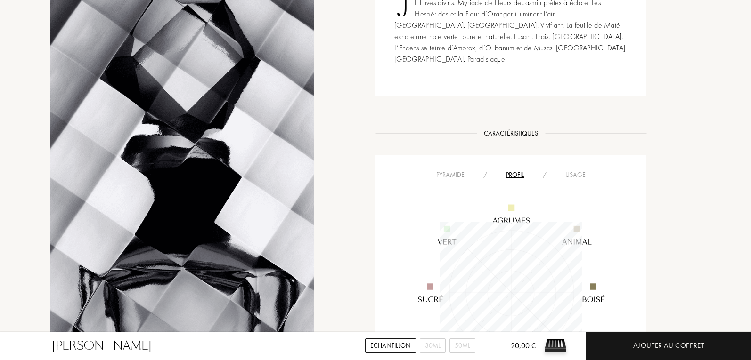
scroll to position [142, 142]
click at [574, 170] on div "Usage" at bounding box center [575, 175] width 39 height 10
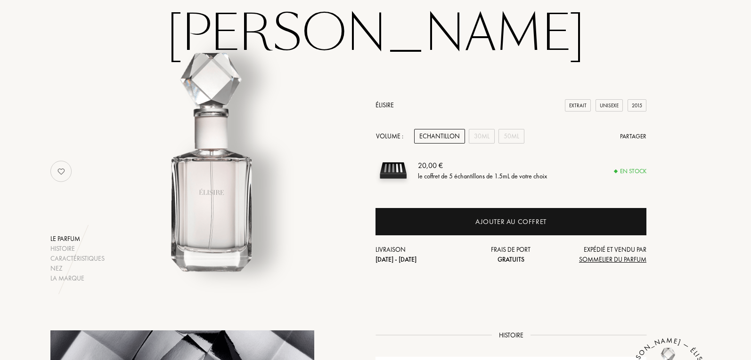
scroll to position [0, 0]
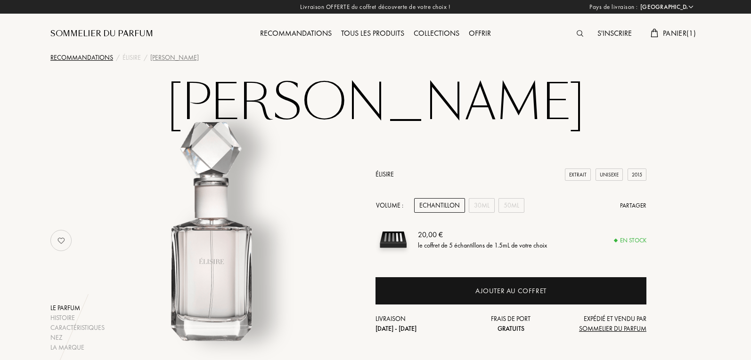
click at [99, 56] on div "Recommandations" at bounding box center [81, 58] width 63 height 10
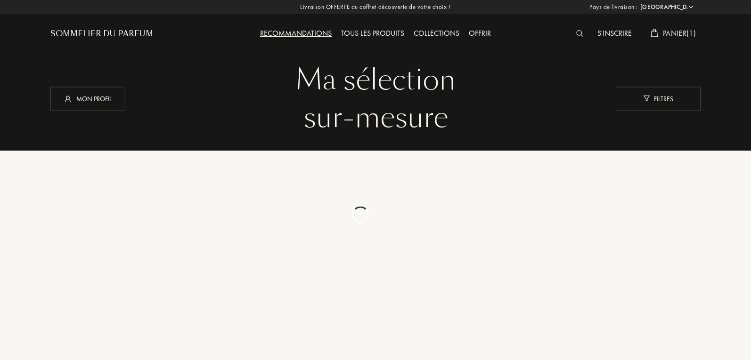
select select "FR"
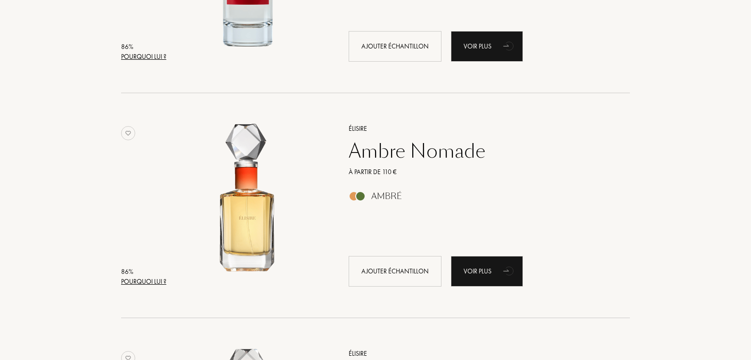
scroll to position [1648, 0]
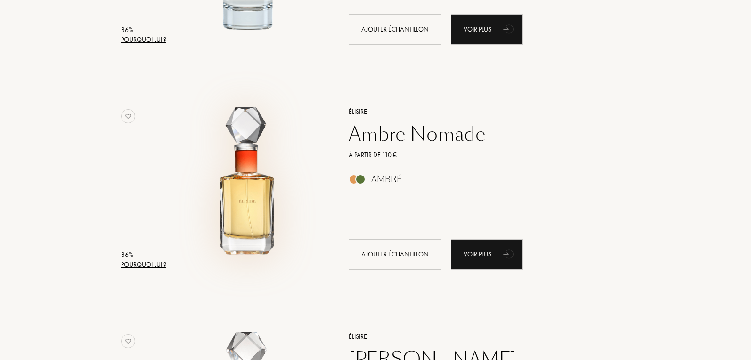
click at [255, 144] on img at bounding box center [248, 183] width 157 height 157
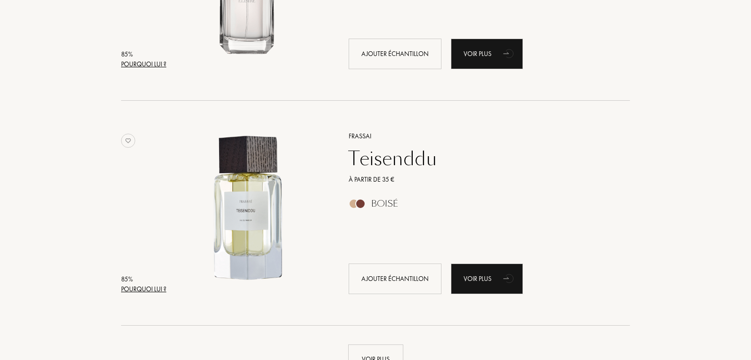
scroll to position [2260, 0]
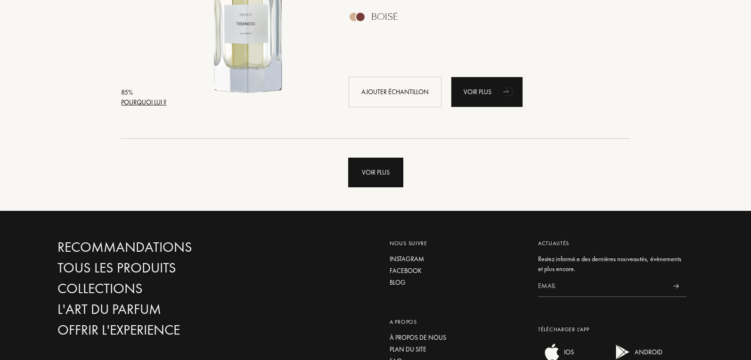
click at [377, 176] on div "Voir plus" at bounding box center [375, 173] width 55 height 30
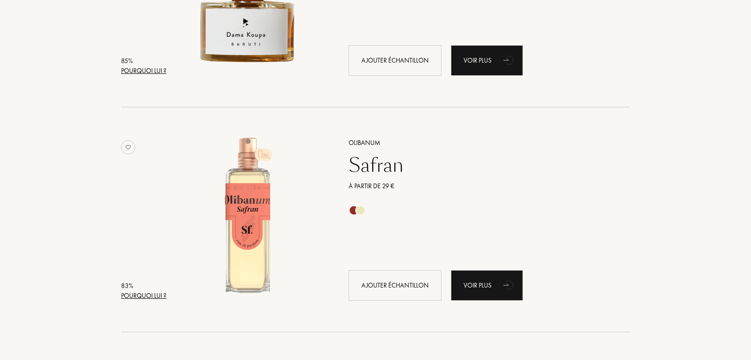
scroll to position [2543, 0]
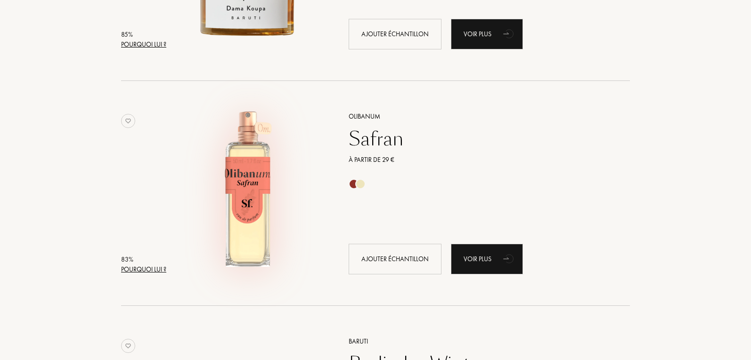
click at [243, 176] on img at bounding box center [248, 188] width 157 height 157
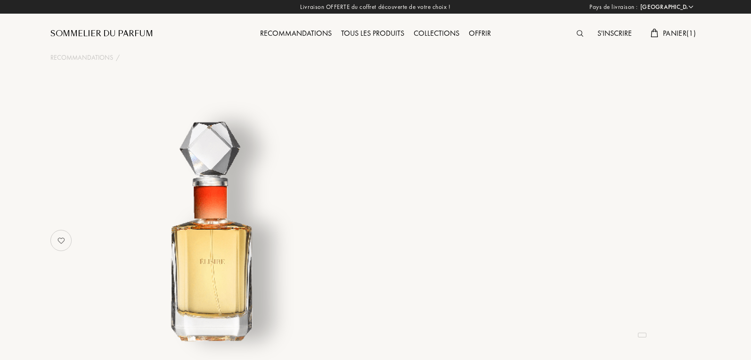
select select "FR"
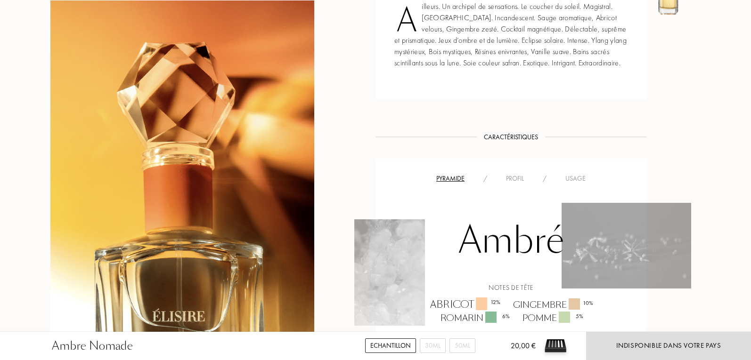
scroll to position [518, 0]
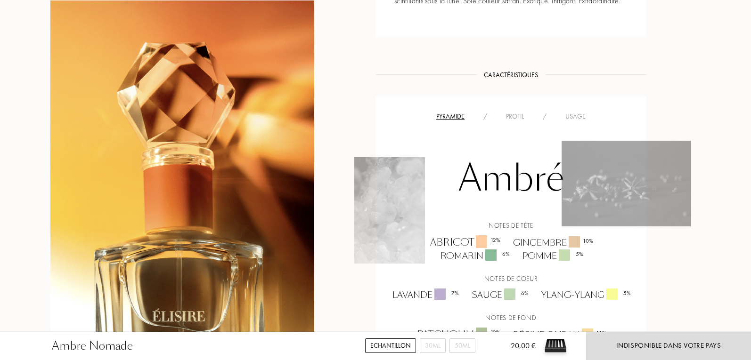
click at [573, 115] on div "Usage" at bounding box center [575, 117] width 39 height 10
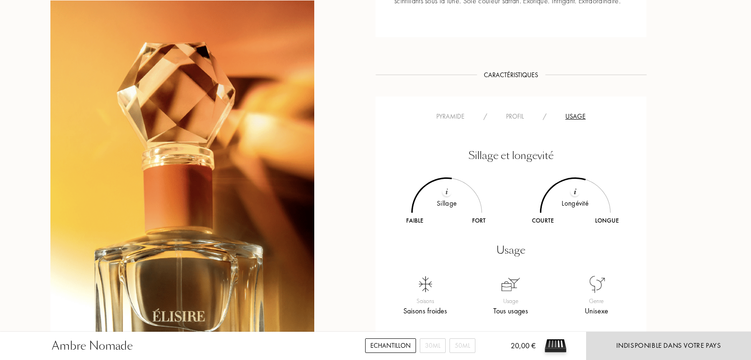
click at [454, 115] on div "Pyramide" at bounding box center [450, 117] width 47 height 10
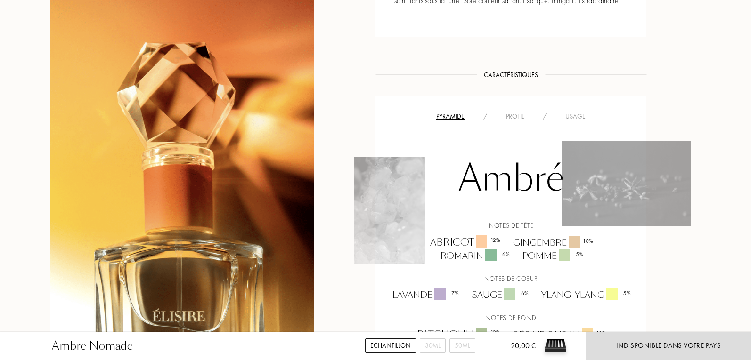
click at [574, 117] on div "Usage" at bounding box center [575, 117] width 39 height 10
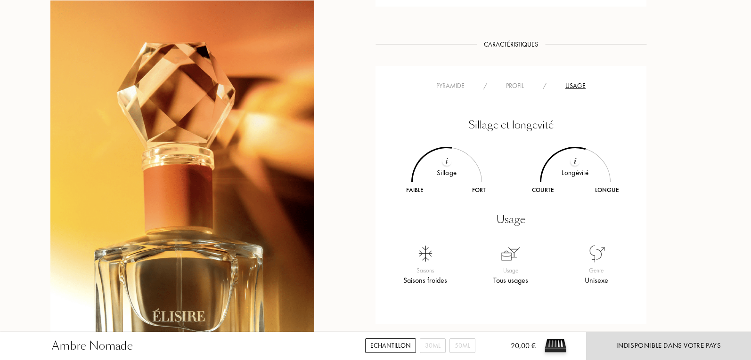
scroll to position [565, 0]
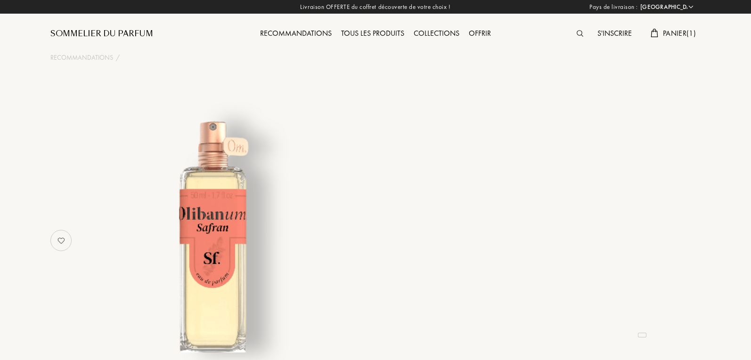
select select "FR"
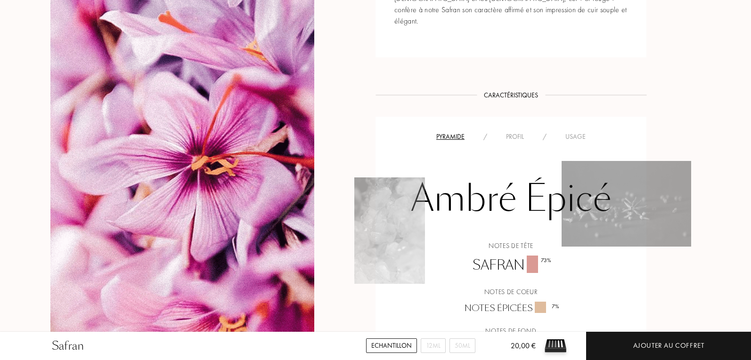
scroll to position [565, 0]
click at [576, 132] on div "Usage" at bounding box center [575, 137] width 39 height 10
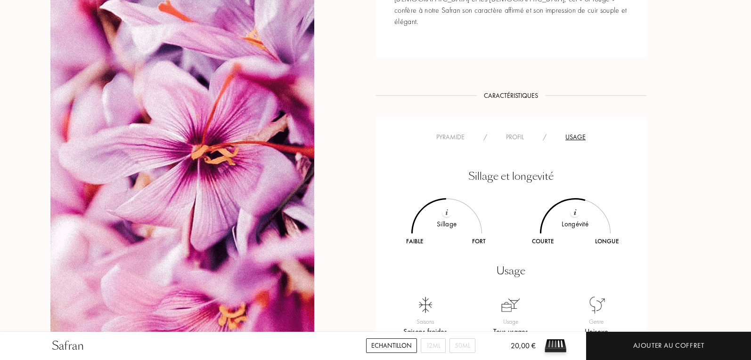
click at [514, 132] on div "Profil" at bounding box center [514, 137] width 37 height 10
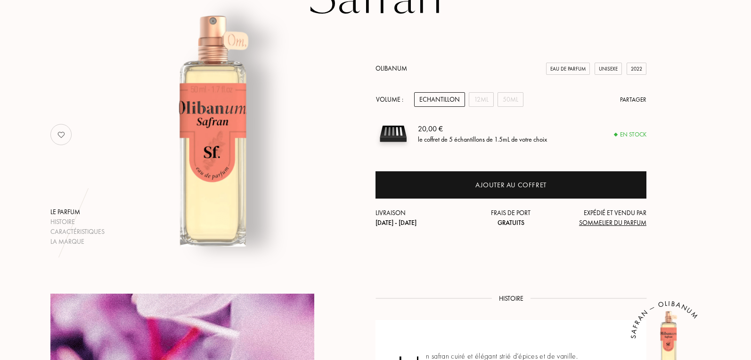
scroll to position [0, 0]
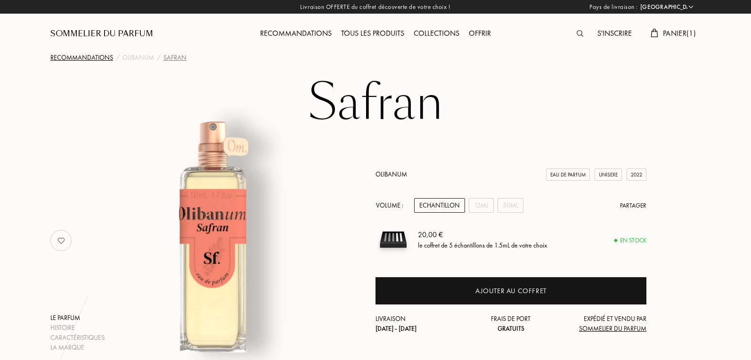
click at [63, 55] on div "Recommandations" at bounding box center [81, 58] width 63 height 10
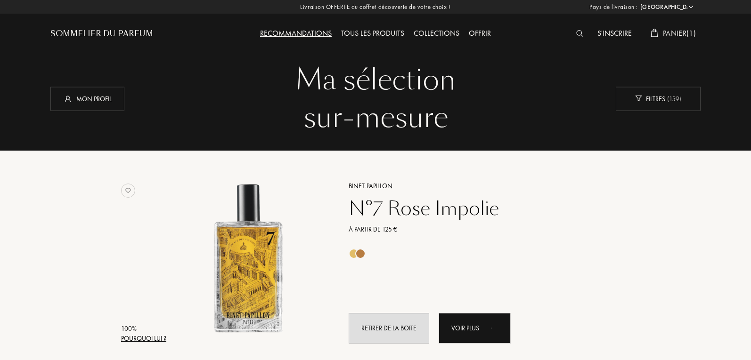
select select "FR"
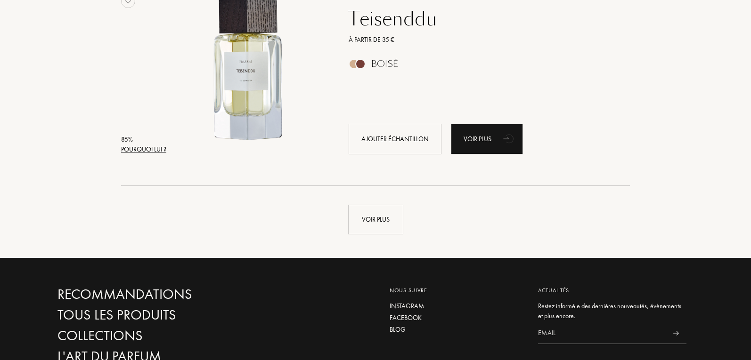
scroll to position [2260, 0]
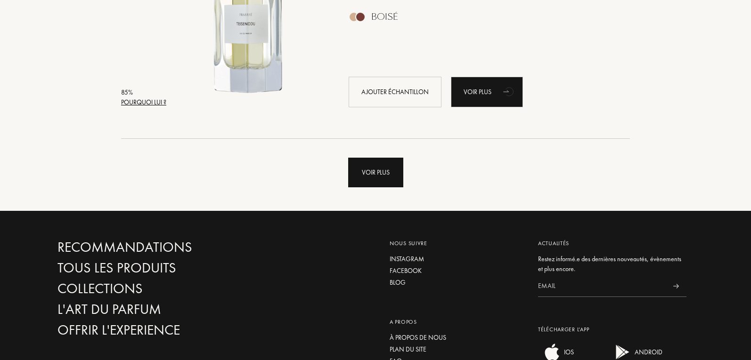
click at [387, 162] on div "Voir plus" at bounding box center [375, 173] width 55 height 30
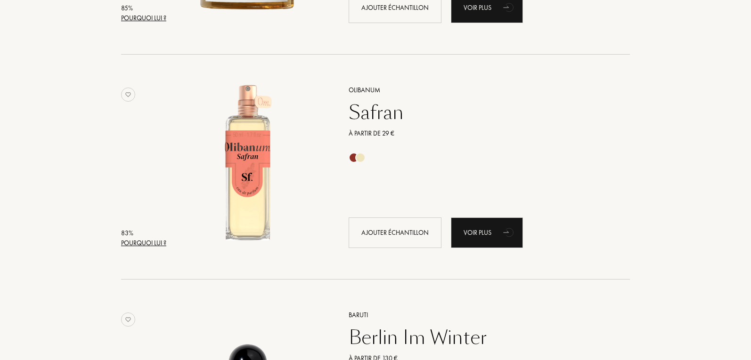
scroll to position [2448, 0]
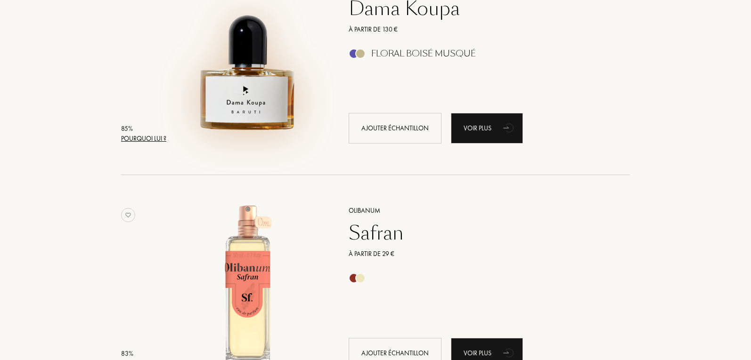
click at [260, 92] on img at bounding box center [248, 58] width 157 height 157
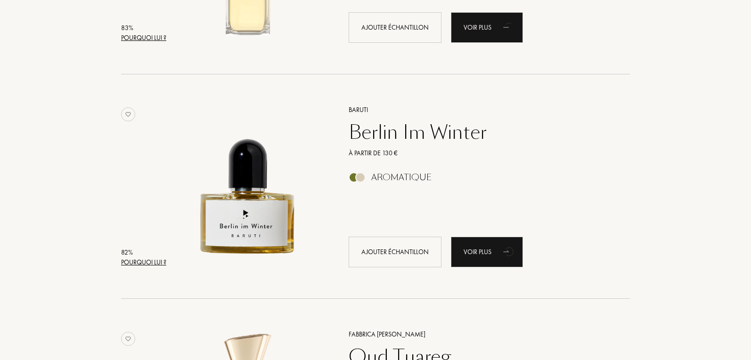
scroll to position [2778, 0]
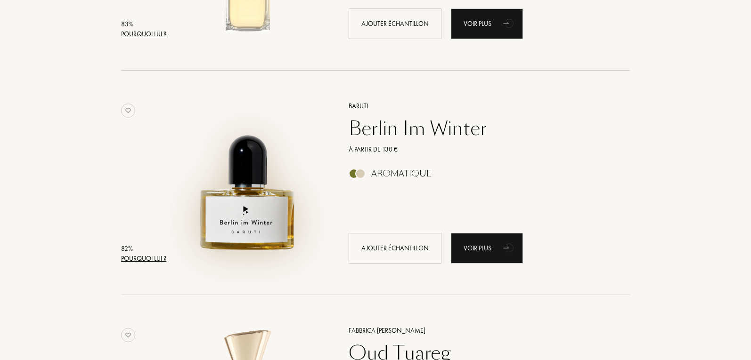
click at [236, 218] on img at bounding box center [248, 178] width 157 height 157
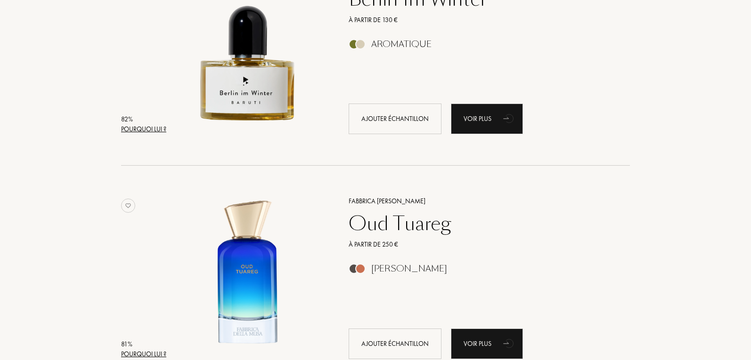
scroll to position [2966, 0]
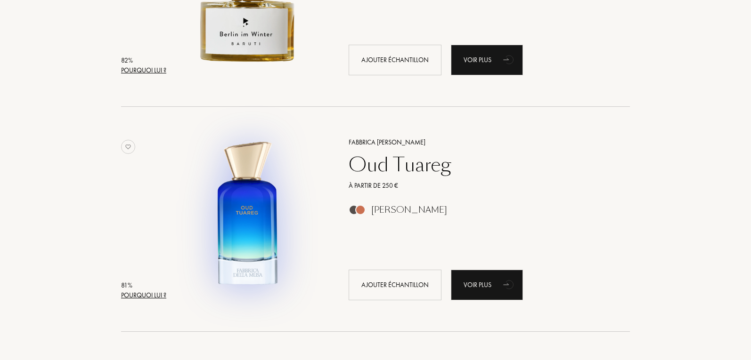
click at [246, 224] on img at bounding box center [248, 214] width 157 height 157
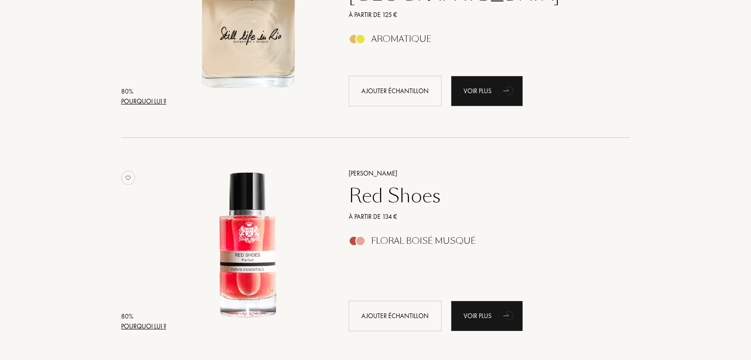
scroll to position [3390, 0]
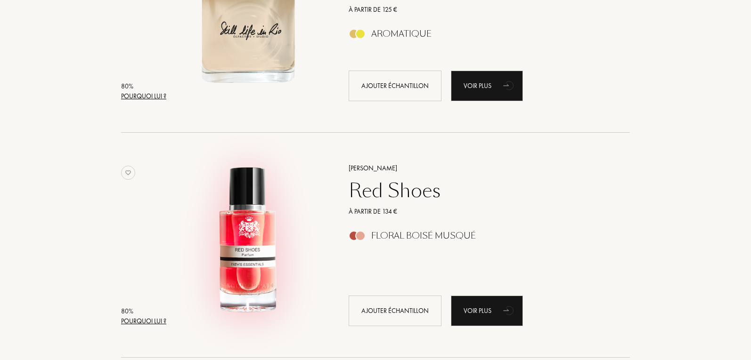
click at [255, 214] on img at bounding box center [248, 240] width 157 height 157
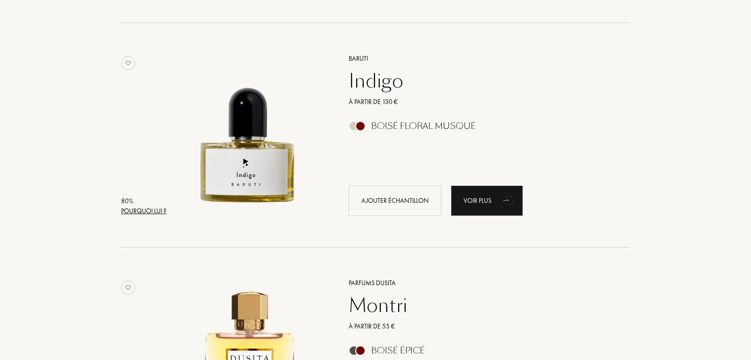
scroll to position [3814, 0]
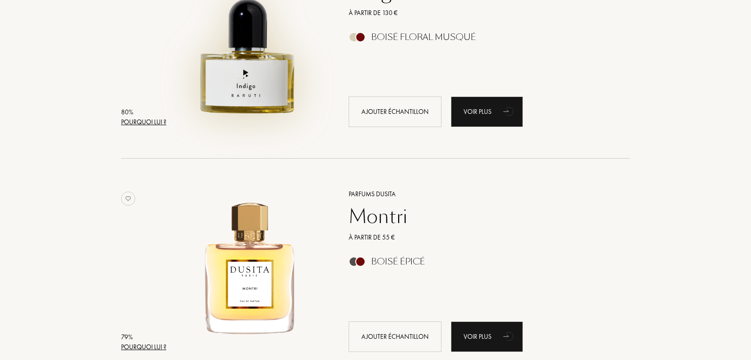
click at [250, 64] on img at bounding box center [248, 41] width 157 height 157
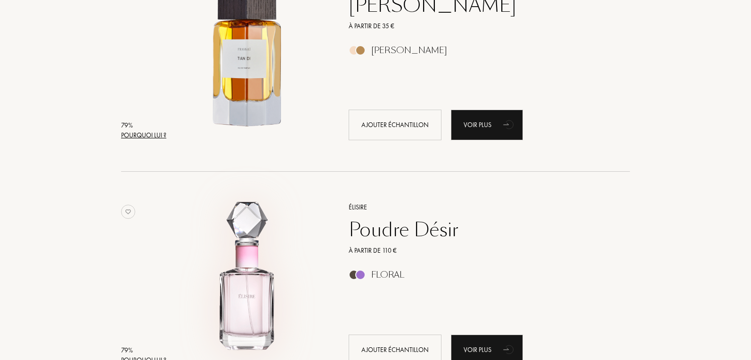
scroll to position [4191, 0]
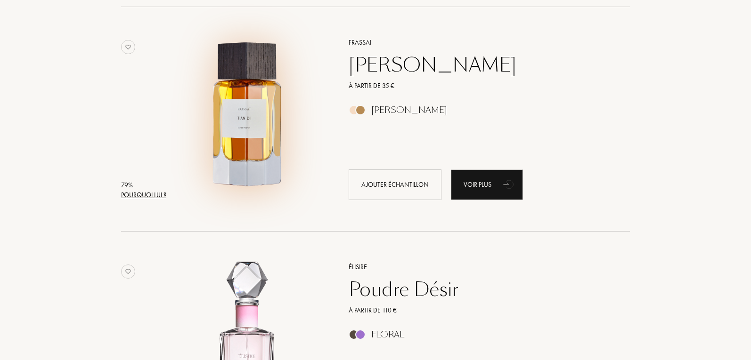
click at [245, 120] on img at bounding box center [248, 114] width 157 height 157
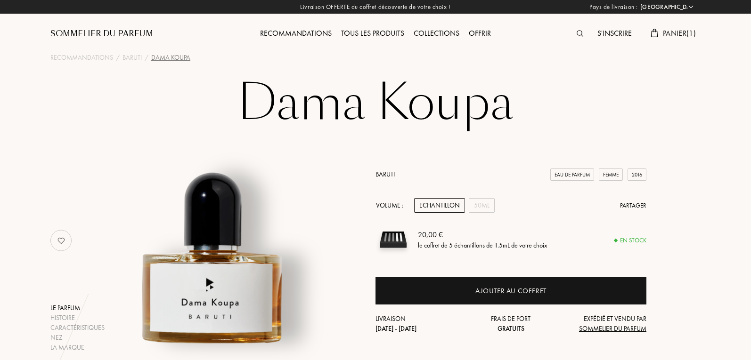
select select "FR"
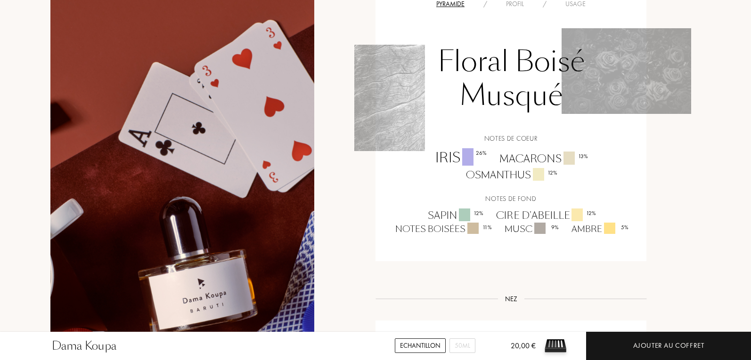
scroll to position [659, 0]
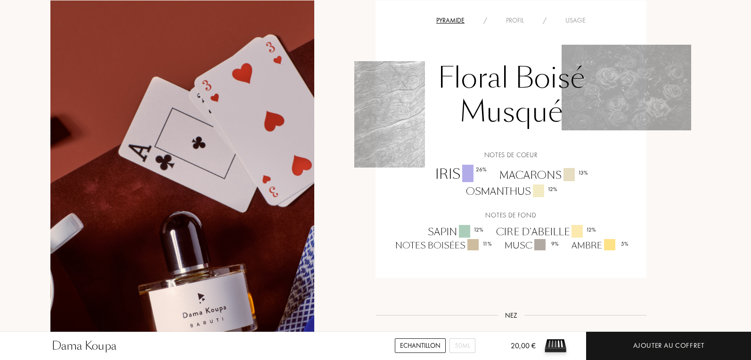
click at [577, 19] on div "Usage" at bounding box center [575, 21] width 39 height 10
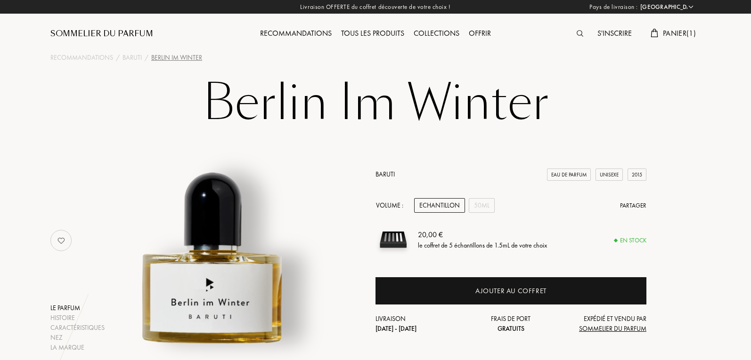
select select "FR"
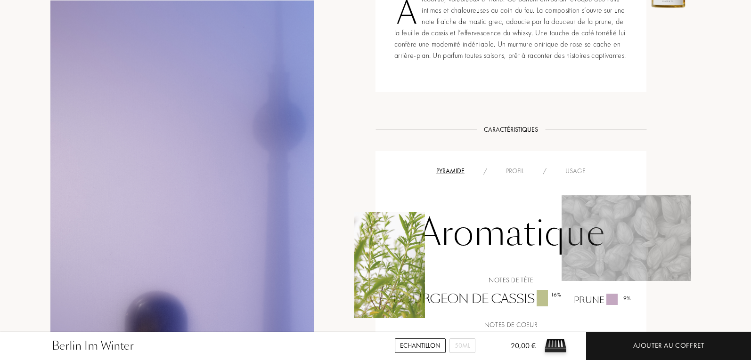
scroll to position [377, 0]
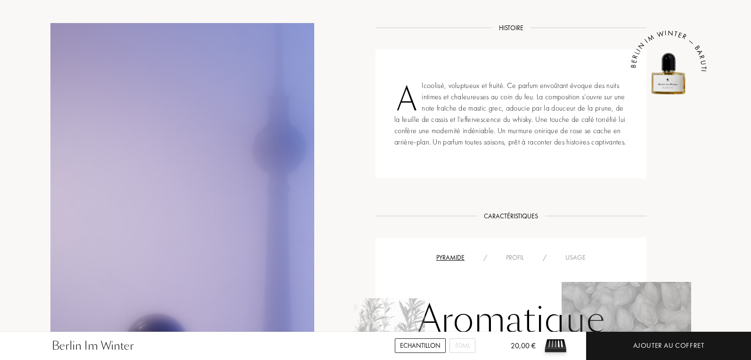
click at [581, 263] on div "Pyramide / Profil / Usage" at bounding box center [510, 257] width 257 height 11
click at [582, 263] on div "Usage" at bounding box center [575, 258] width 39 height 10
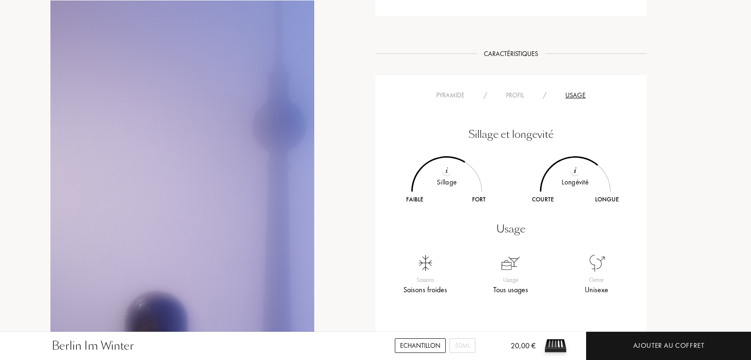
scroll to position [565, 0]
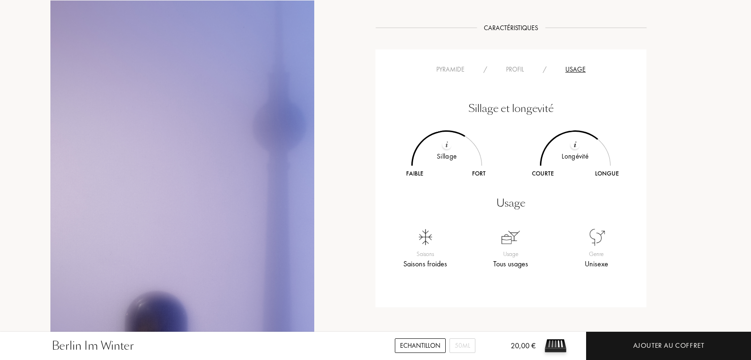
click at [516, 74] on div "Profil" at bounding box center [514, 70] width 37 height 10
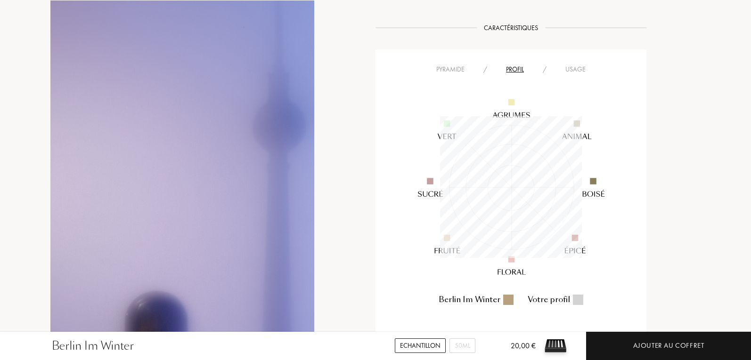
scroll to position [142, 142]
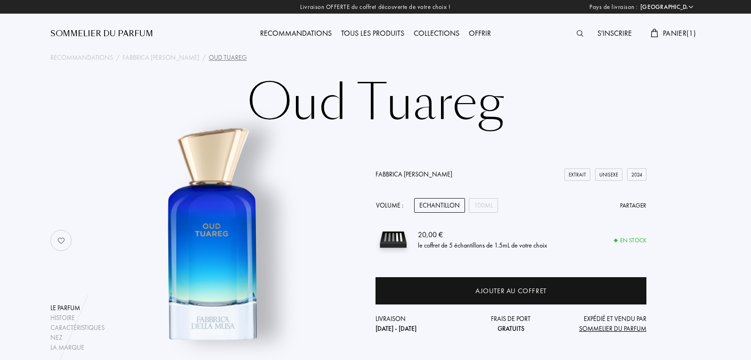
select select "FR"
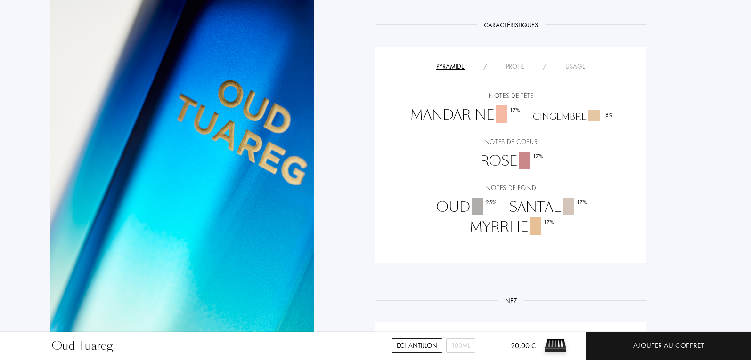
scroll to position [706, 0]
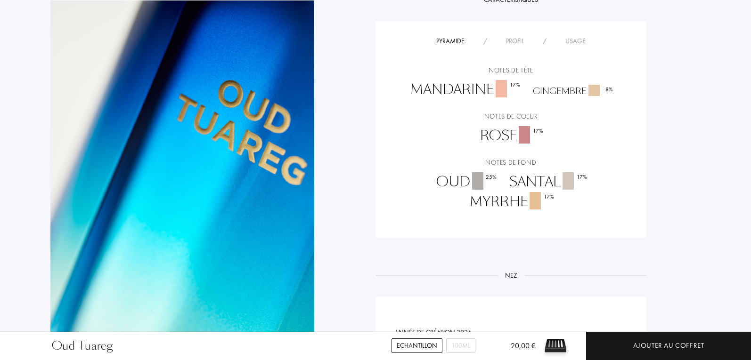
click at [577, 40] on div "Usage" at bounding box center [575, 41] width 39 height 10
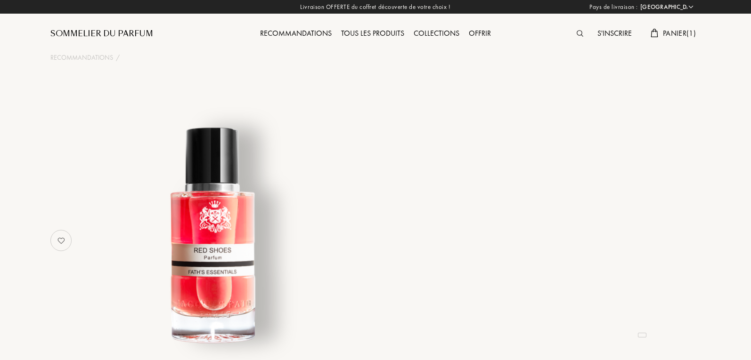
select select "FR"
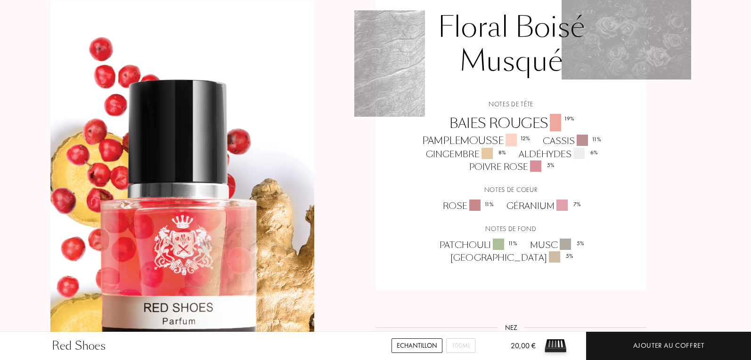
scroll to position [706, 0]
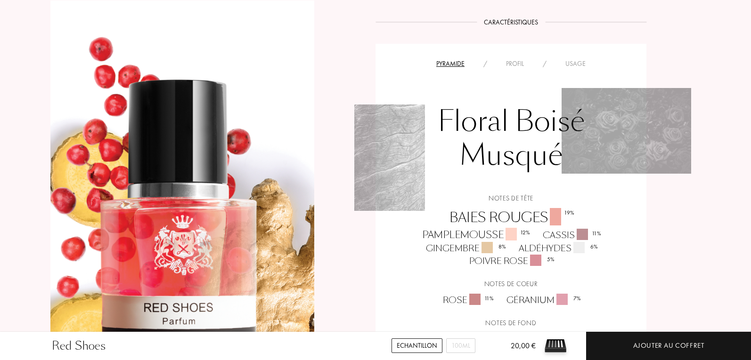
click at [565, 65] on div "Usage" at bounding box center [575, 64] width 39 height 10
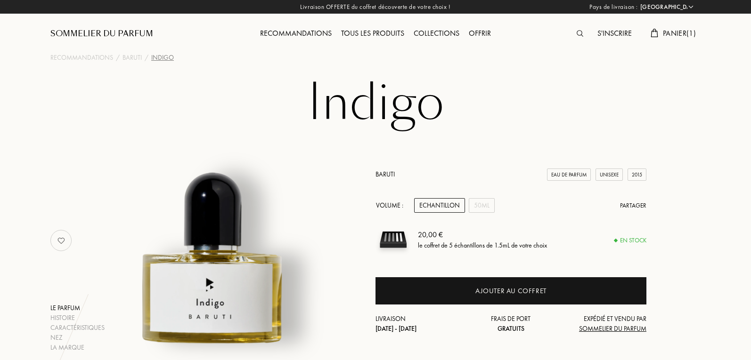
select select "FR"
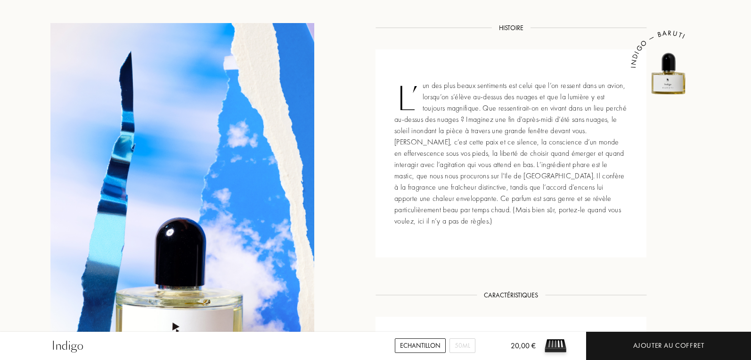
scroll to position [612, 0]
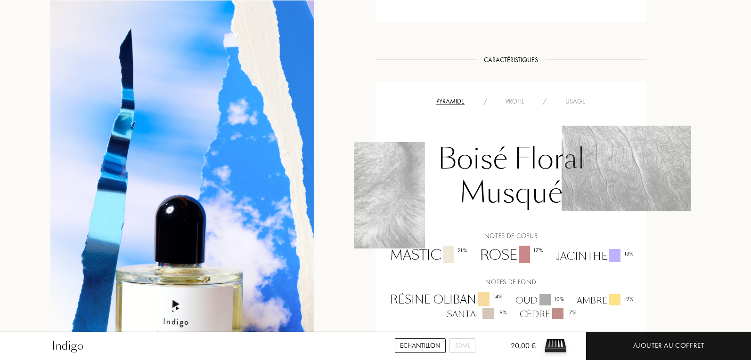
click at [574, 97] on div "Usage" at bounding box center [575, 102] width 39 height 10
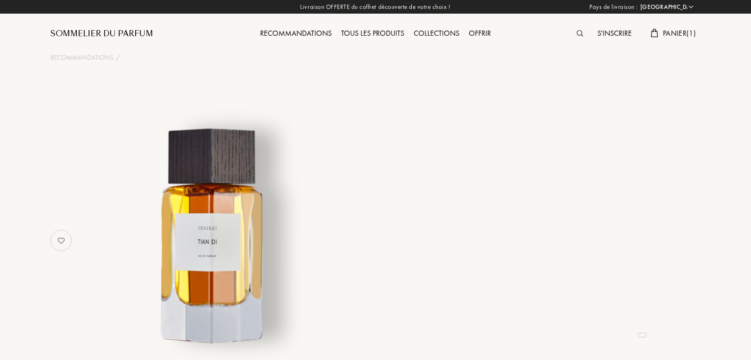
select select "FR"
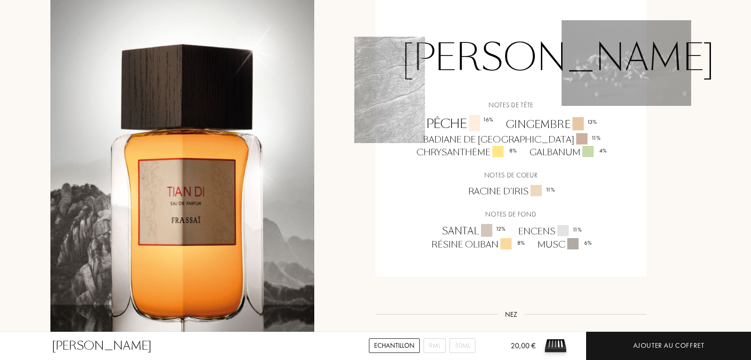
scroll to position [659, 0]
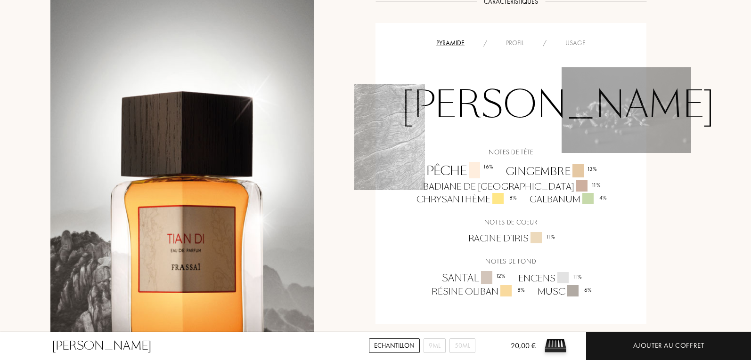
click at [576, 38] on div "Usage" at bounding box center [575, 43] width 39 height 10
